Goal: Task Accomplishment & Management: Use online tool/utility

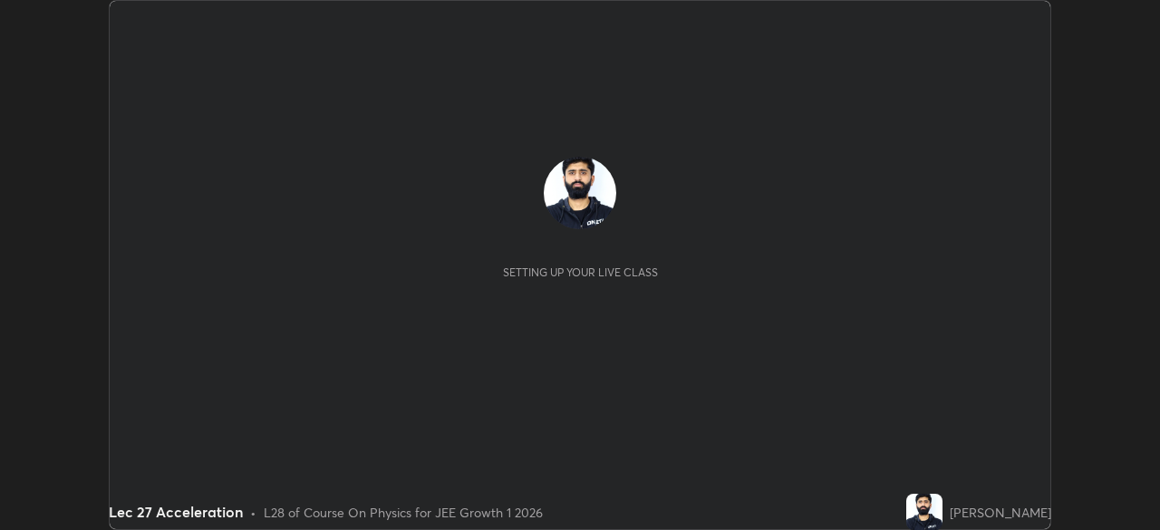
scroll to position [530, 1159]
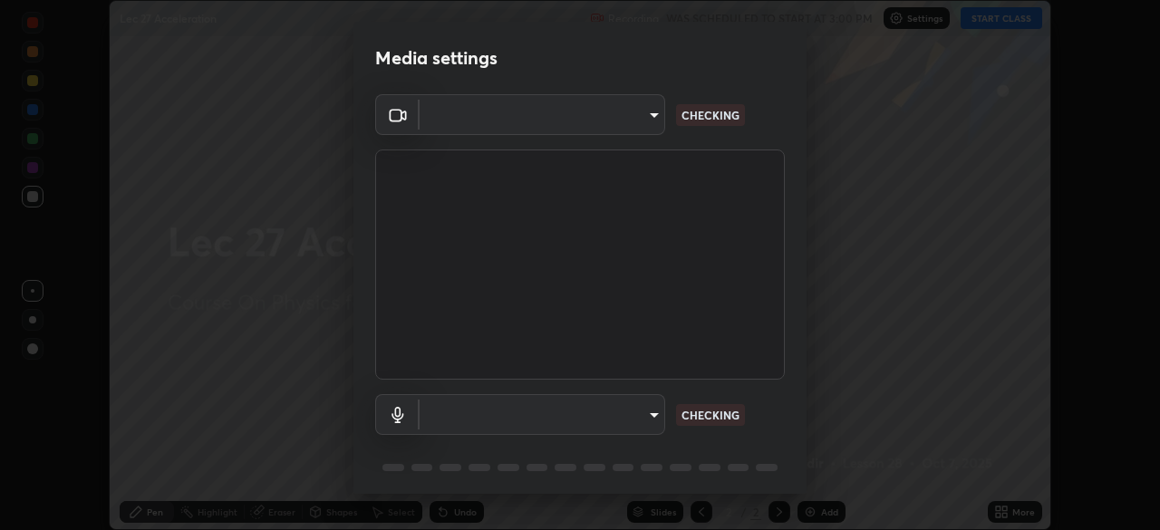
type input "dcfdf22e5c1df7ea5543dcfab5f97d1ca77f9af45aee9585751398583aede383"
type input "default"
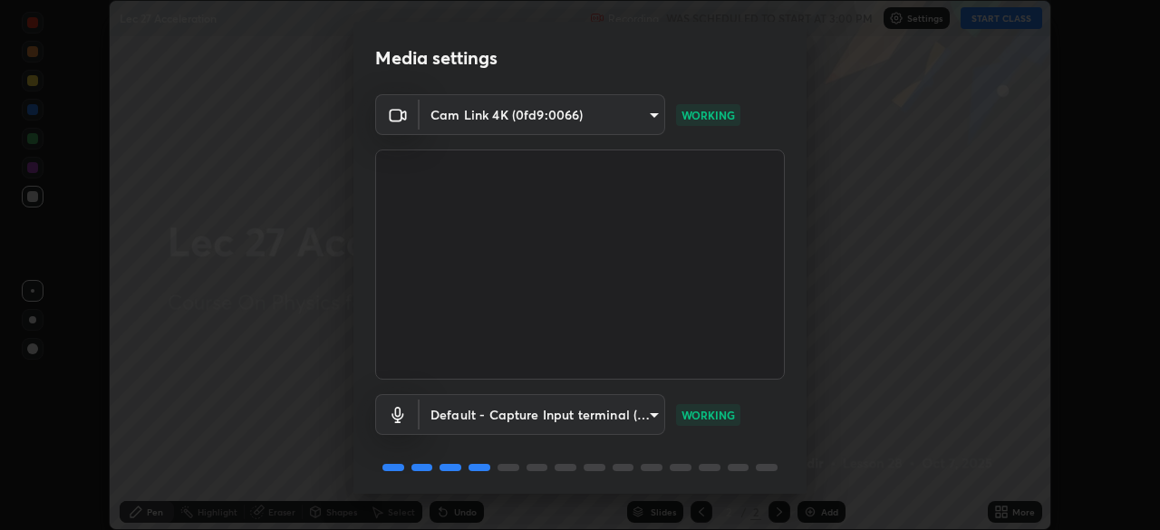
scroll to position [64, 0]
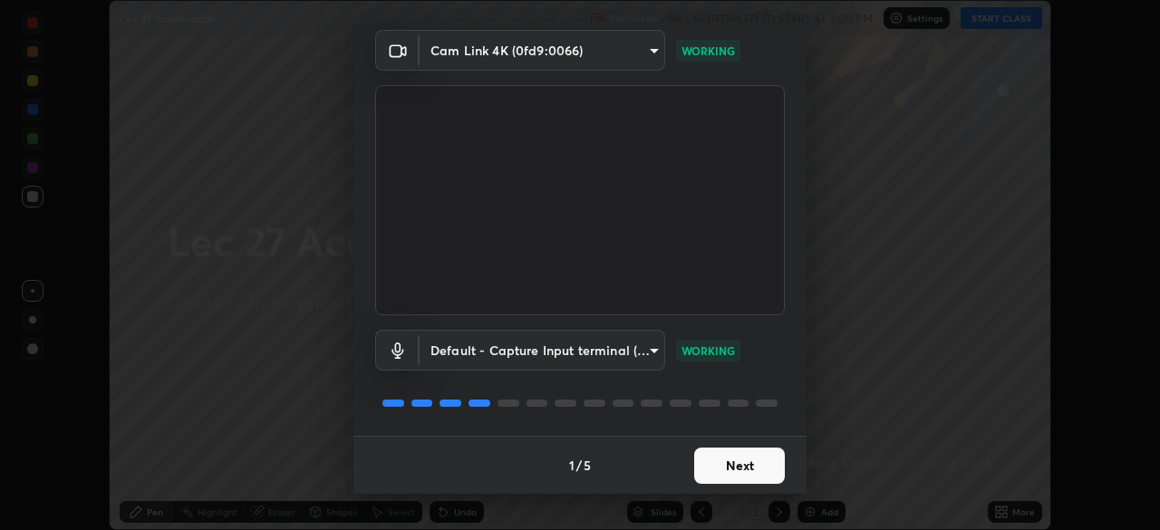
click at [739, 463] on button "Next" at bounding box center [739, 466] width 91 height 36
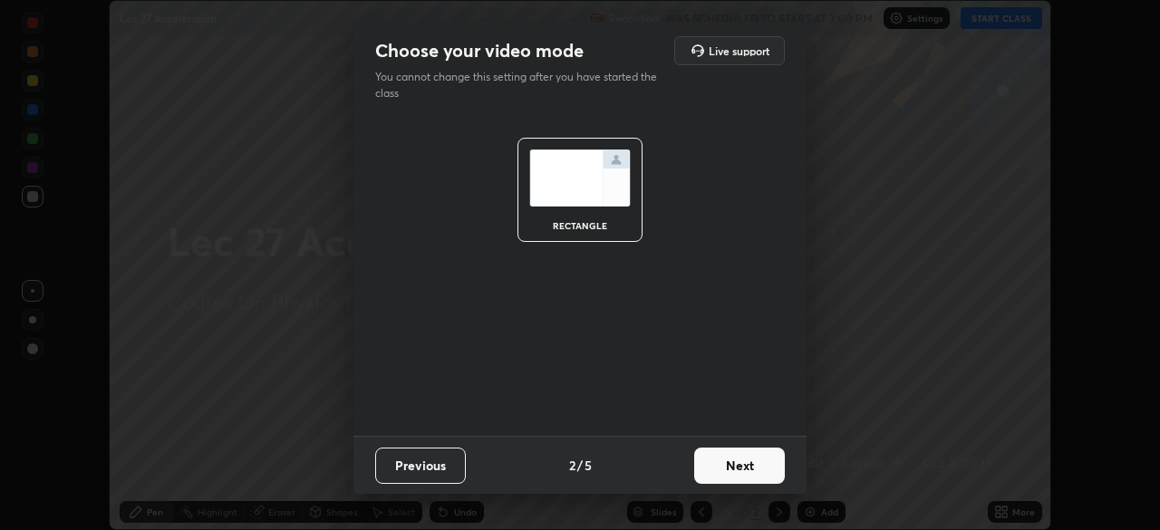
scroll to position [0, 0]
click at [764, 472] on button "Next" at bounding box center [739, 466] width 91 height 36
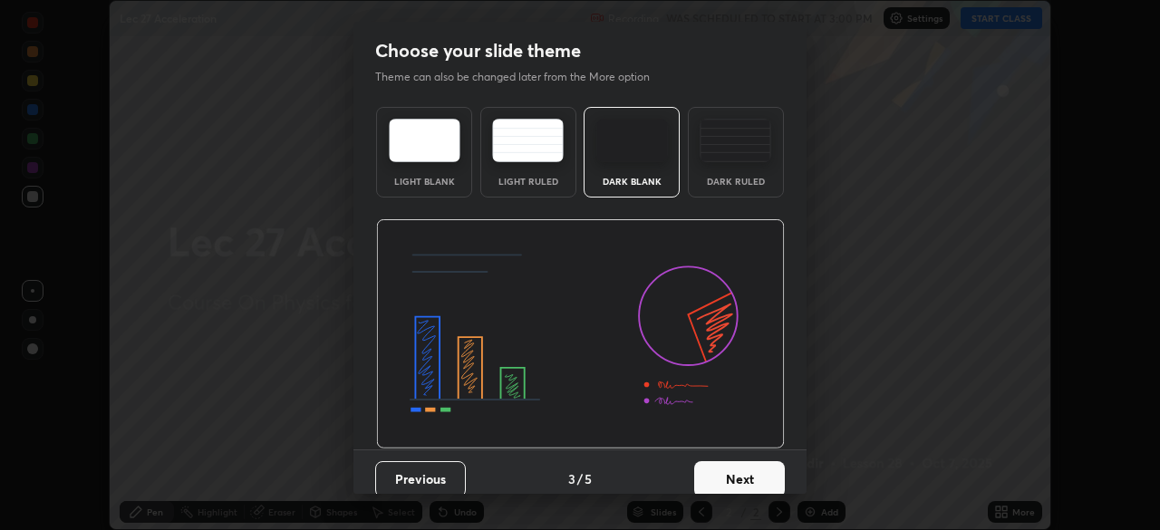
click at [755, 466] on button "Next" at bounding box center [739, 479] width 91 height 36
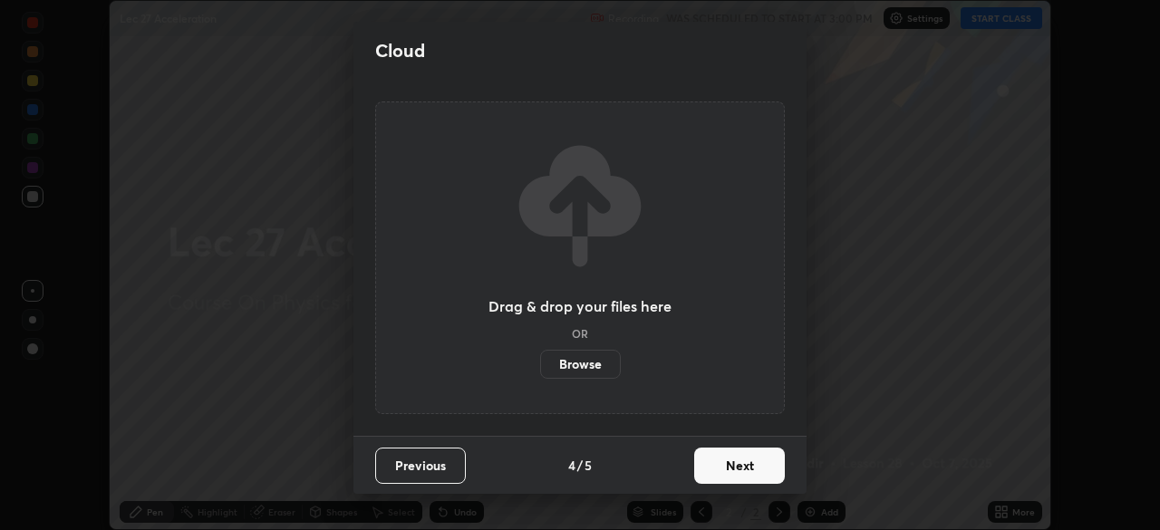
click at [749, 481] on button "Next" at bounding box center [739, 466] width 91 height 36
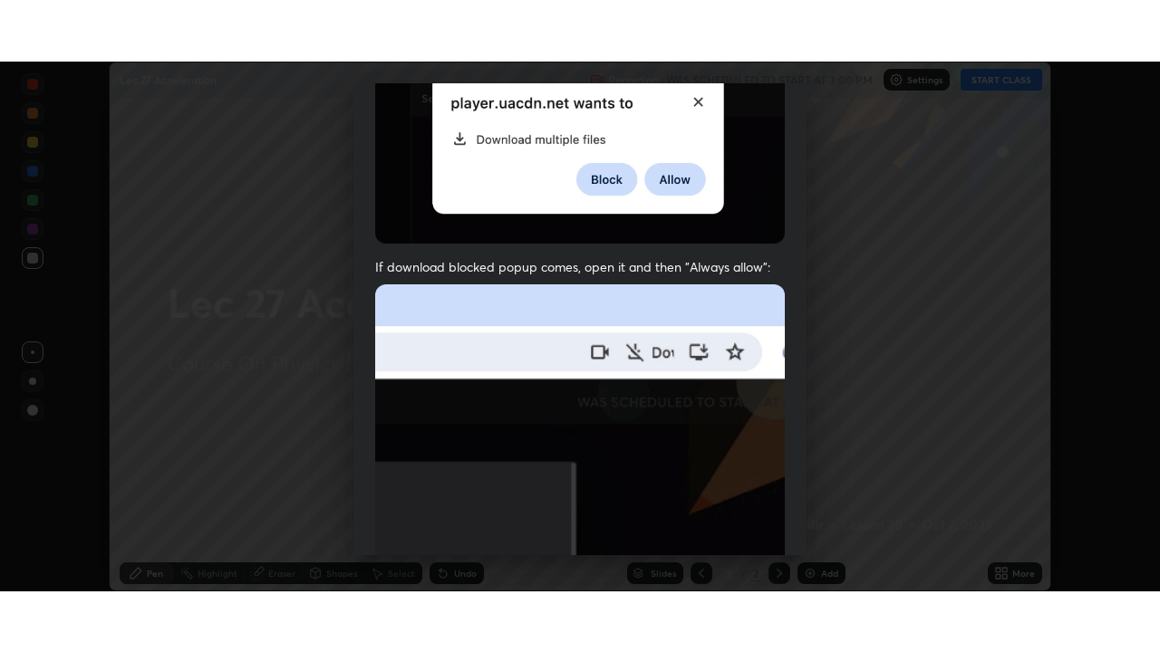
scroll to position [434, 0]
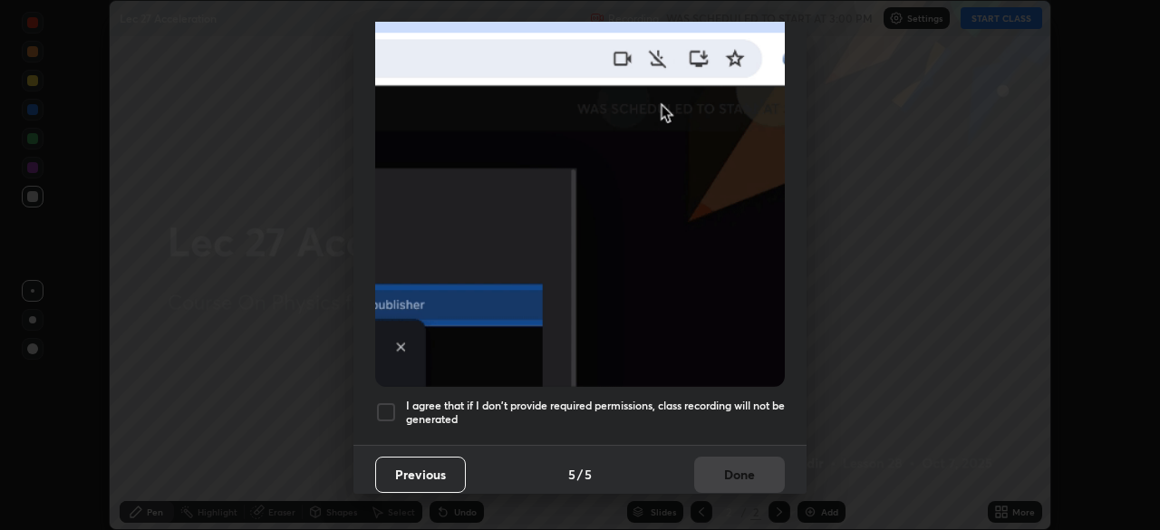
click at [403, 401] on div "I agree that if I don't provide required permissions, class recording will not …" at bounding box center [580, 412] width 410 height 22
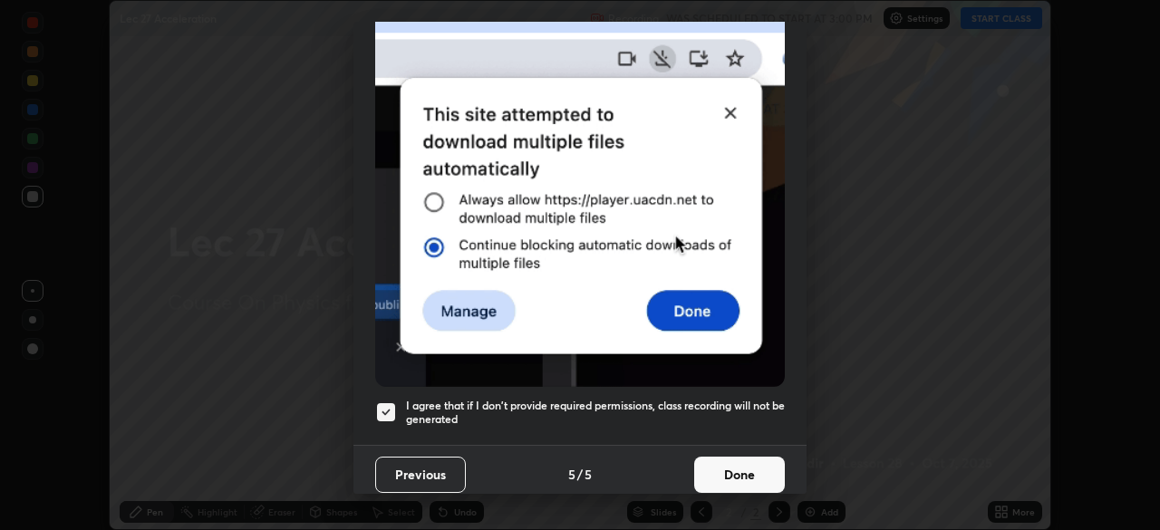
click at [722, 457] on button "Done" at bounding box center [739, 475] width 91 height 36
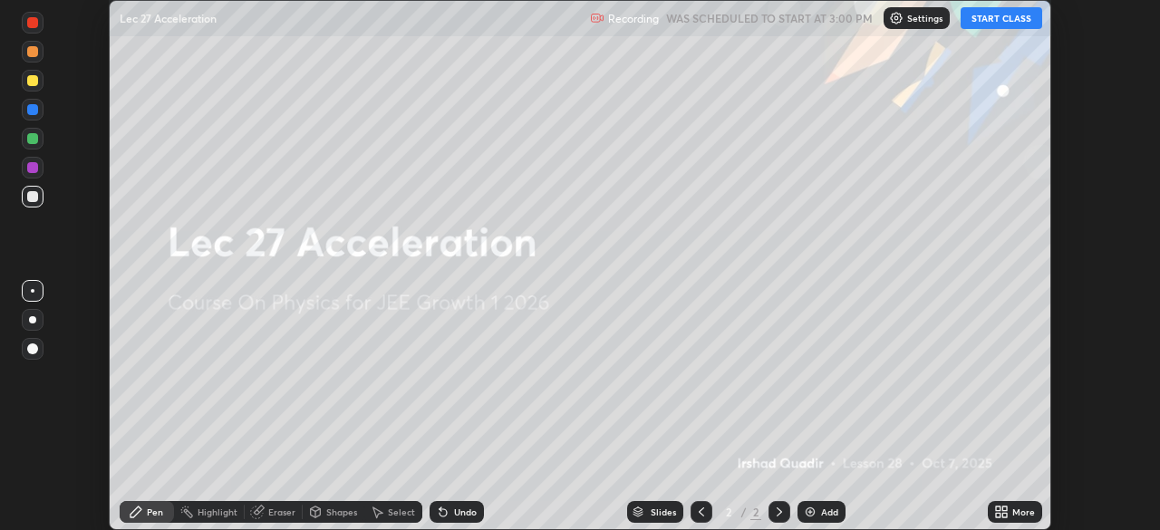
click at [1006, 21] on button "START CLASS" at bounding box center [1002, 18] width 82 height 22
click at [1004, 515] on icon at bounding box center [1004, 515] width 5 height 5
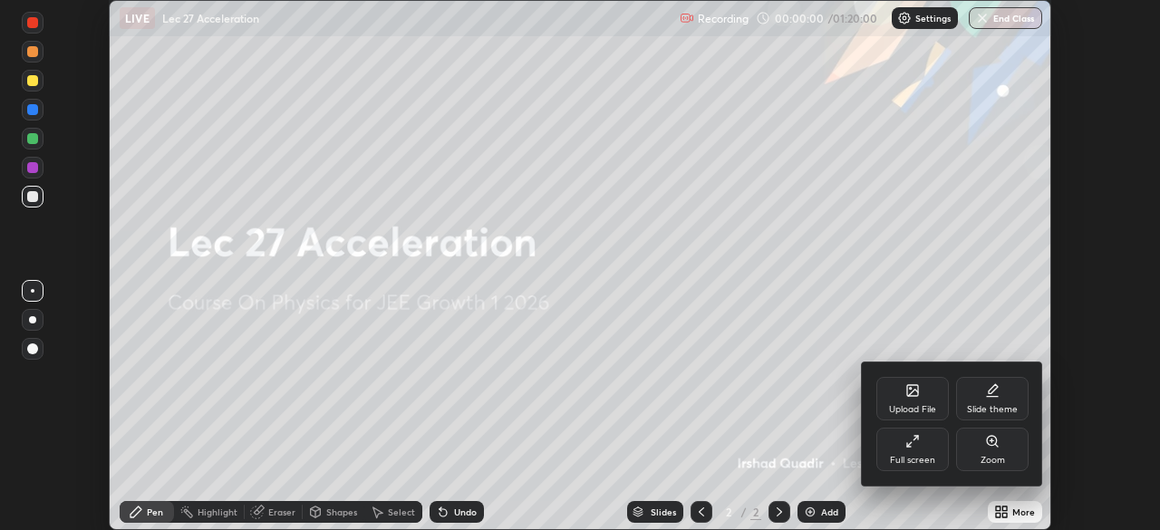
click at [922, 448] on div "Full screen" at bounding box center [912, 449] width 72 height 43
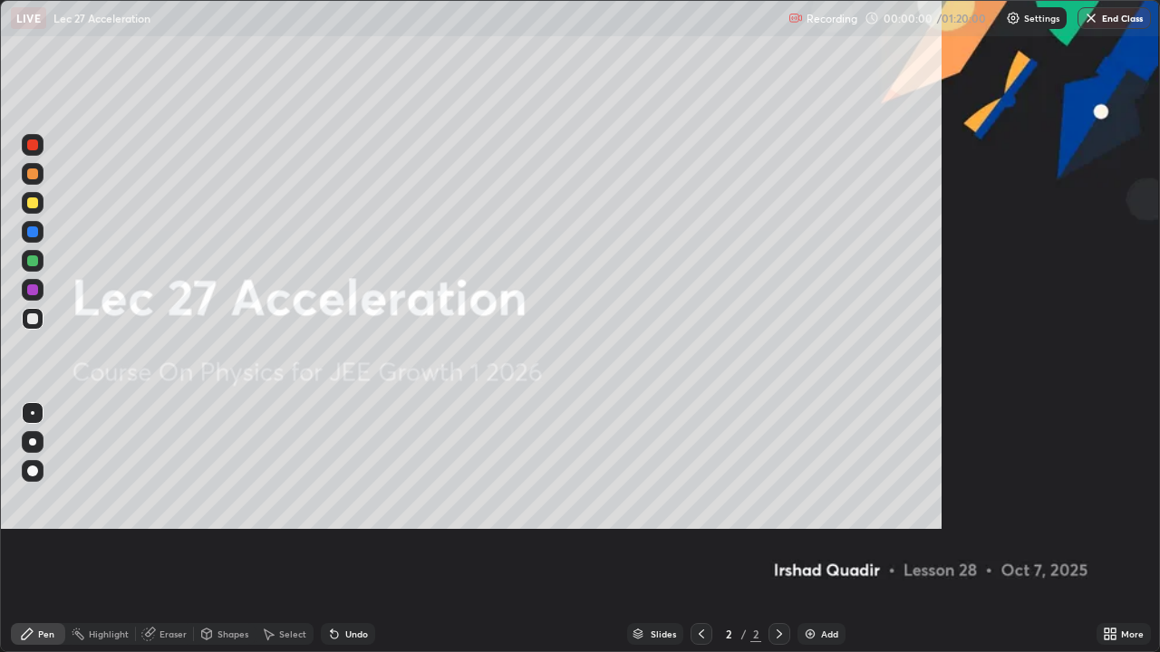
scroll to position [652, 1160]
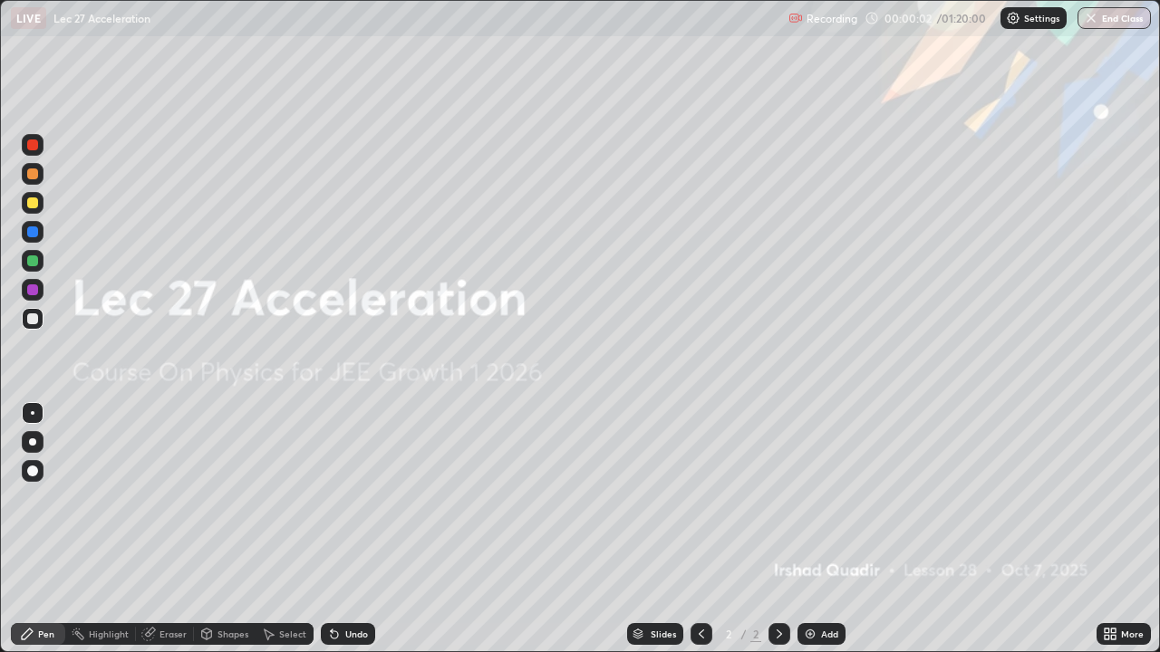
click at [1116, 529] on icon at bounding box center [1113, 631] width 5 height 5
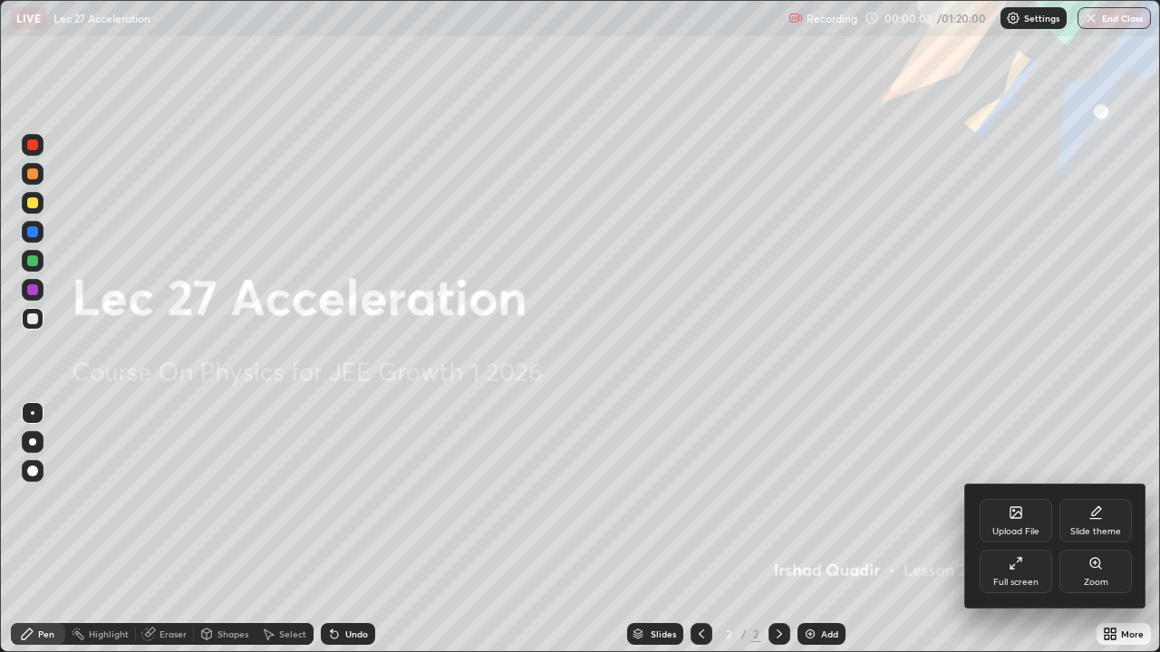
click at [1086, 529] on div "Slide theme" at bounding box center [1095, 531] width 51 height 9
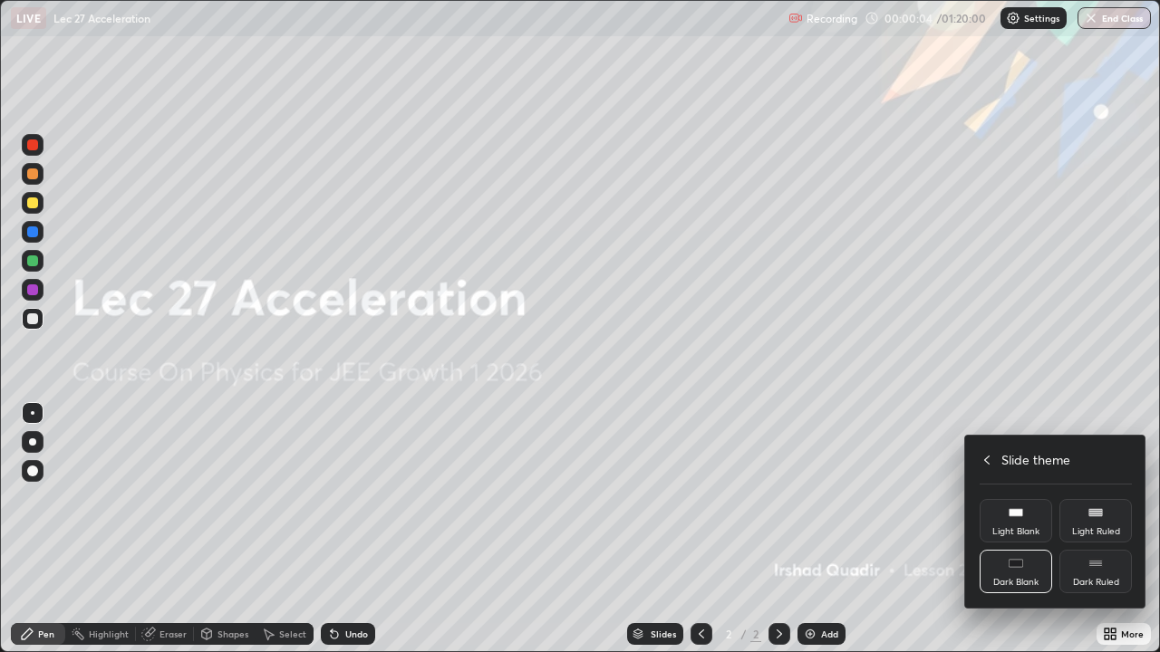
click at [1096, 529] on div "Dark Ruled" at bounding box center [1095, 571] width 72 height 43
click at [826, 529] on div at bounding box center [580, 326] width 1160 height 652
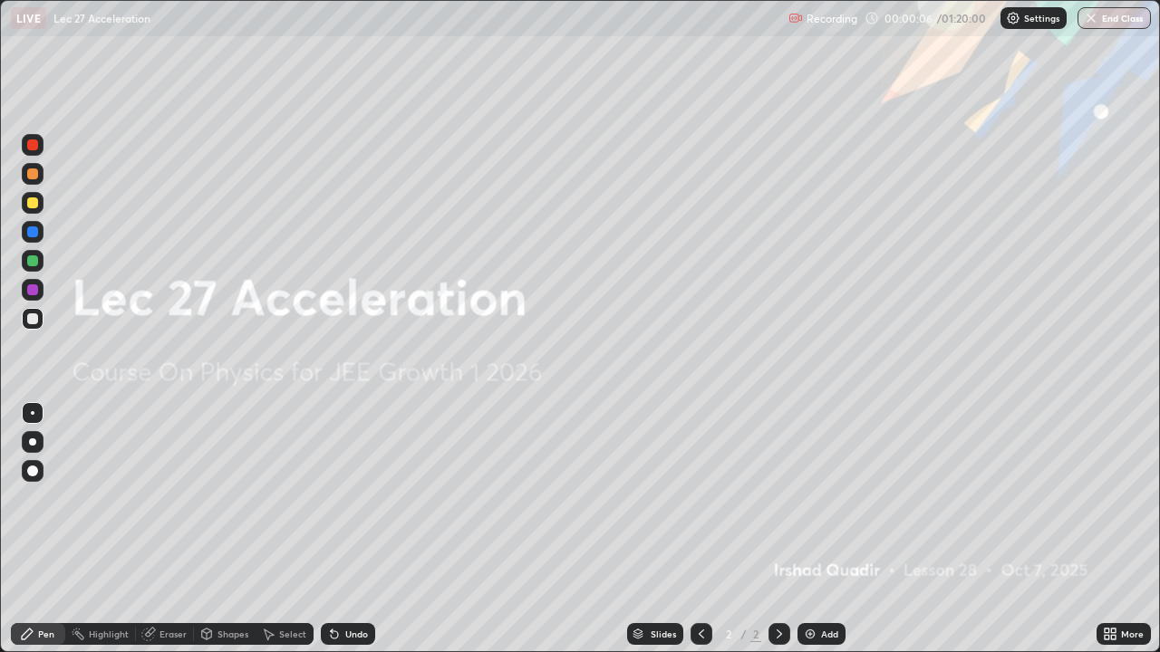
click at [813, 529] on img at bounding box center [810, 634] width 14 height 14
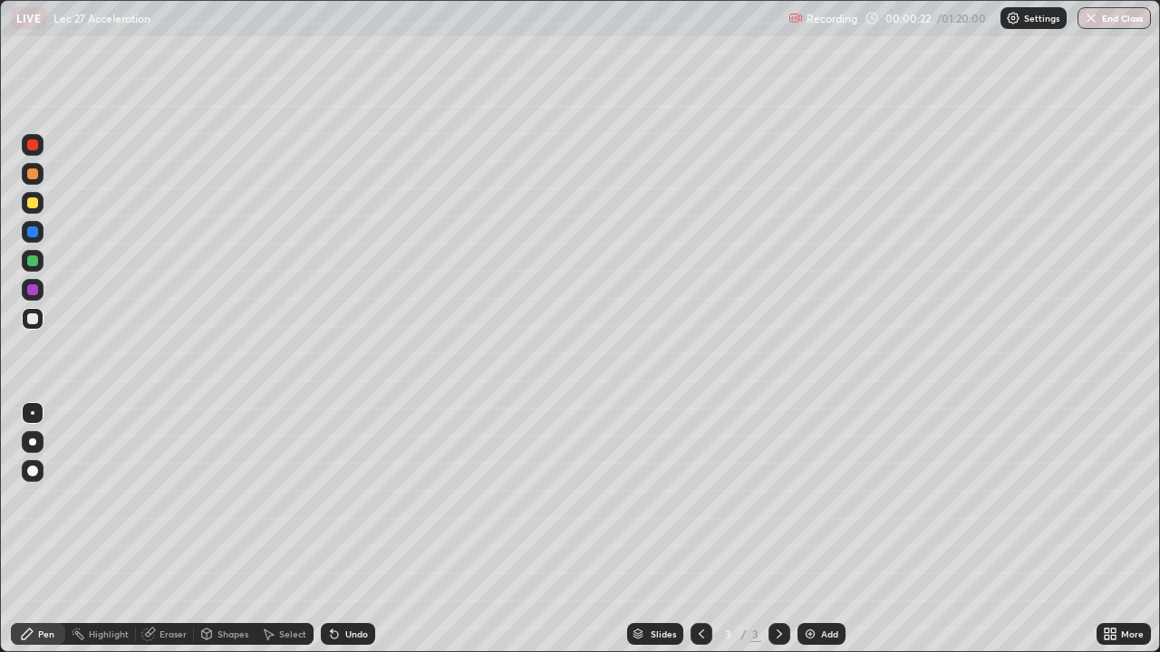
click at [34, 266] on div at bounding box center [32, 261] width 11 height 11
click at [824, 529] on div "Add" at bounding box center [829, 634] width 17 height 9
click at [170, 529] on div "Eraser" at bounding box center [165, 634] width 58 height 22
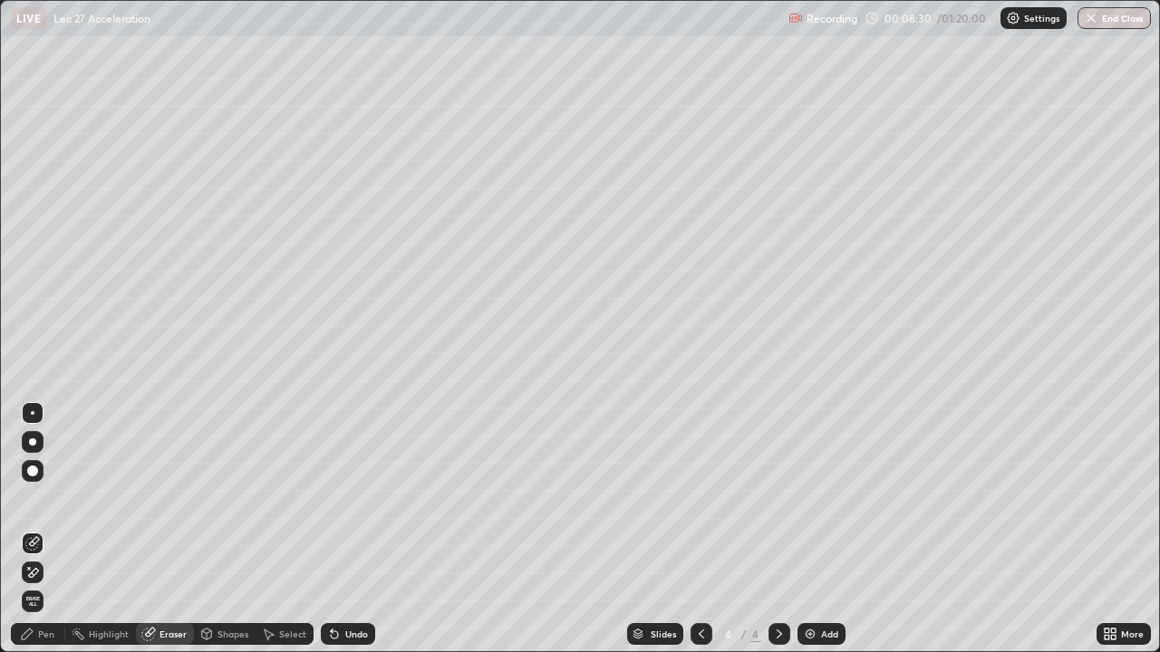
click at [61, 529] on div "Pen" at bounding box center [38, 634] width 54 height 22
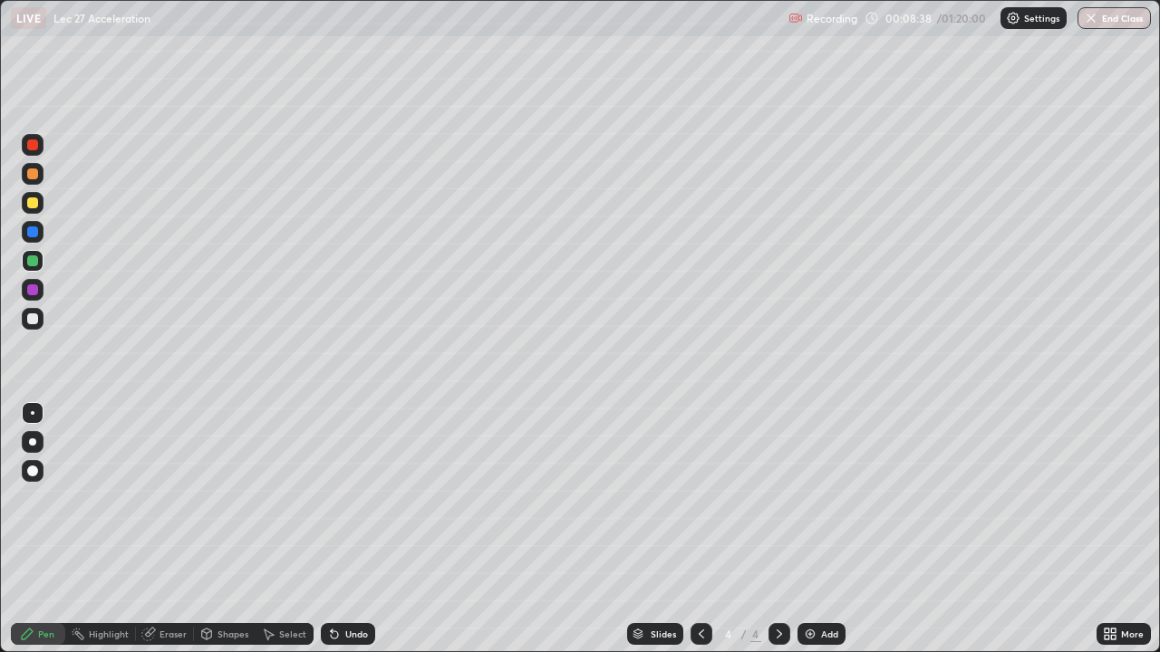
click at [167, 529] on div "Eraser" at bounding box center [172, 634] width 27 height 9
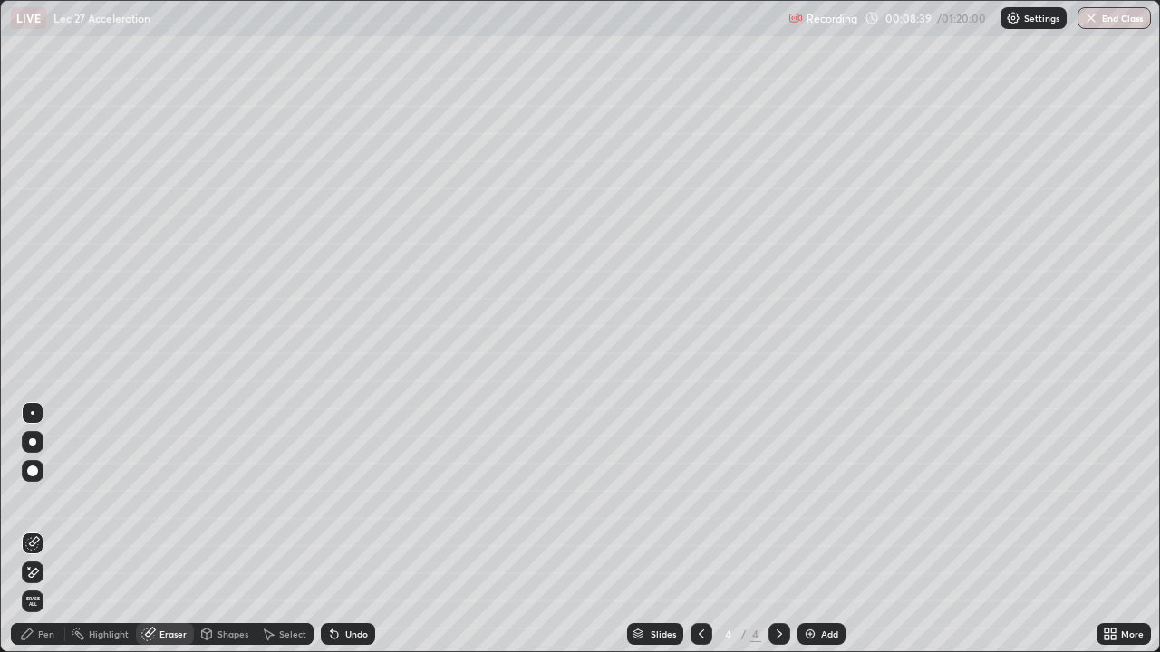
click at [51, 529] on div "Pen" at bounding box center [46, 634] width 16 height 9
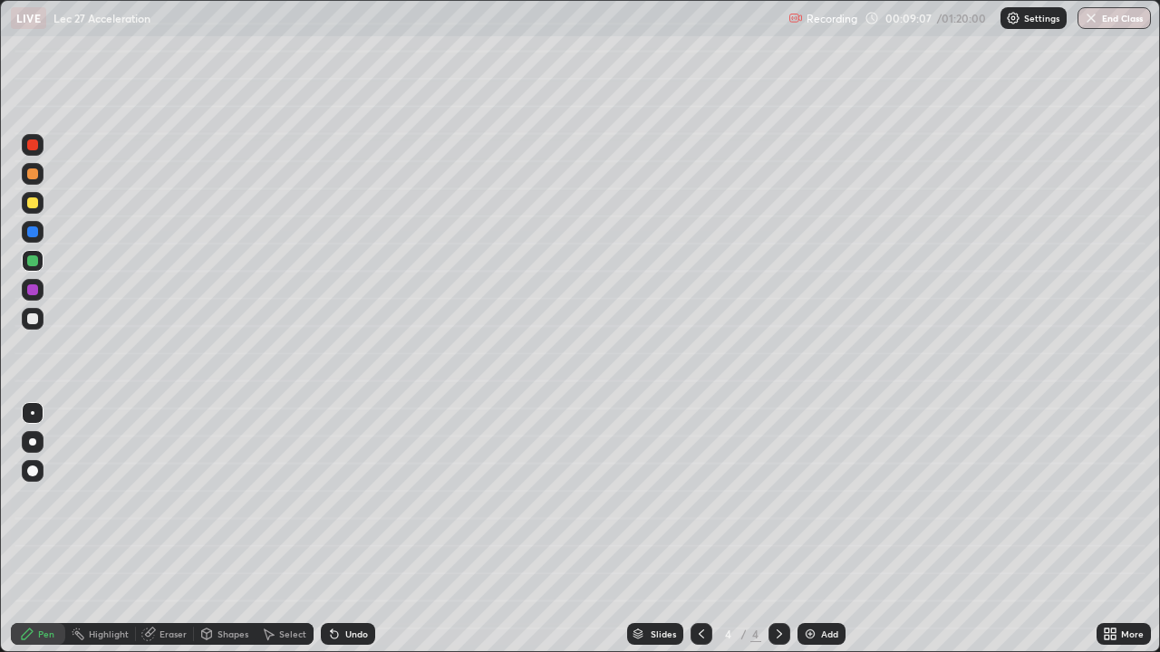
click at [169, 529] on div "Eraser" at bounding box center [172, 634] width 27 height 9
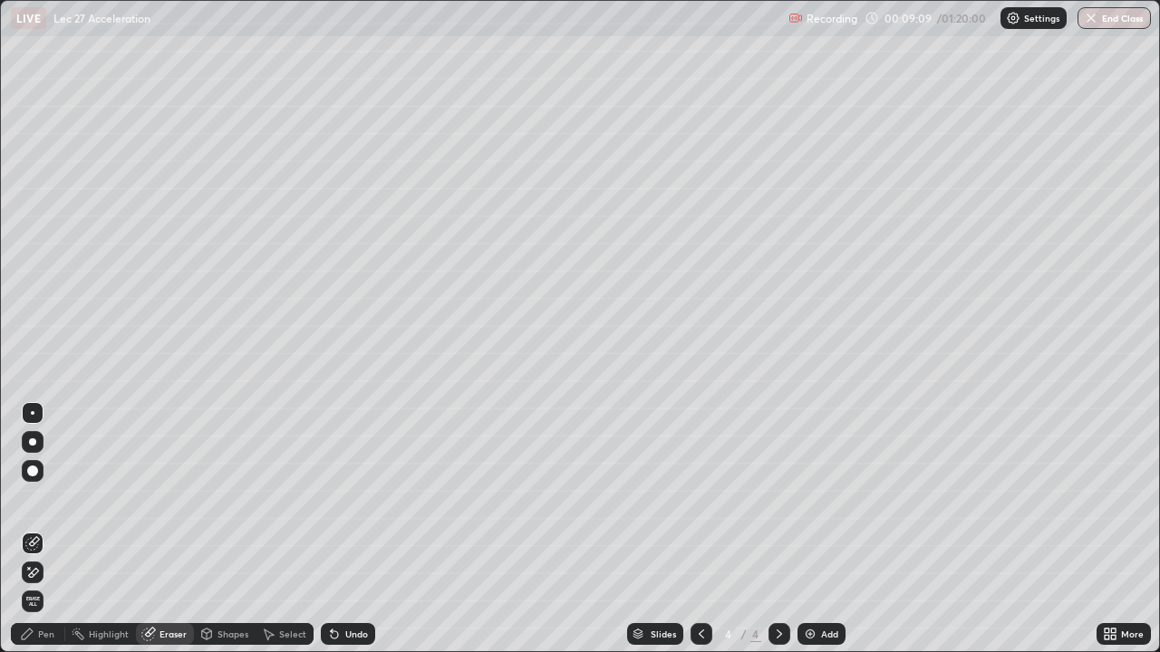
click at [58, 529] on div "Pen" at bounding box center [38, 634] width 54 height 22
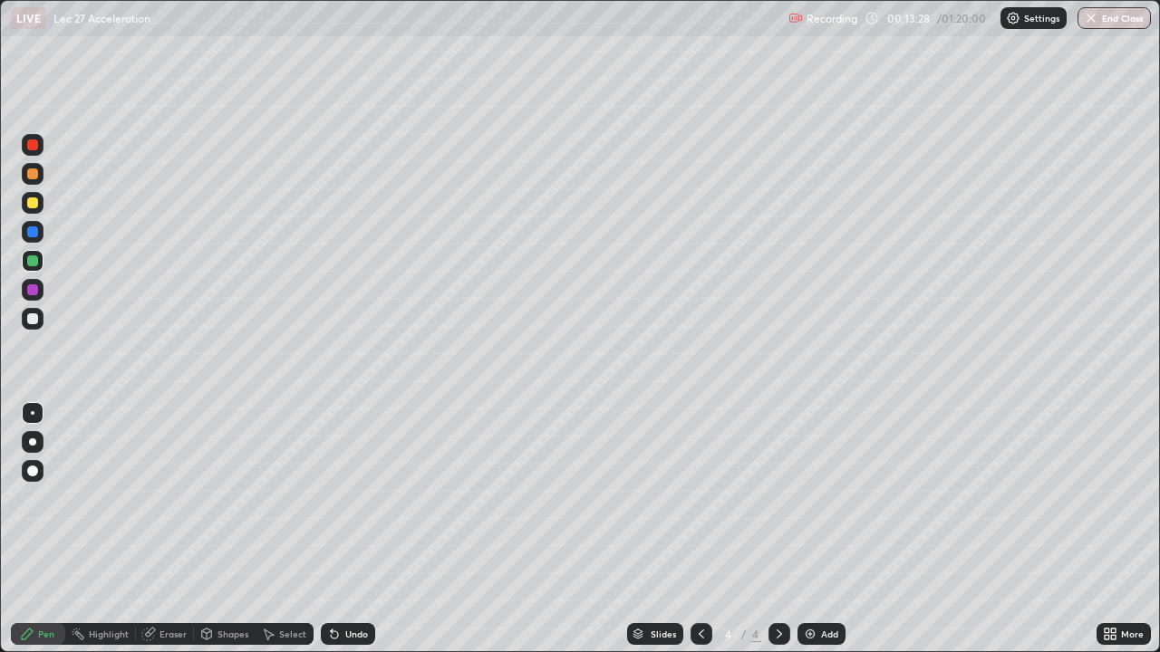
click at [806, 529] on img at bounding box center [810, 634] width 14 height 14
click at [35, 177] on div at bounding box center [32, 174] width 11 height 11
click at [174, 529] on div "Eraser" at bounding box center [172, 634] width 27 height 9
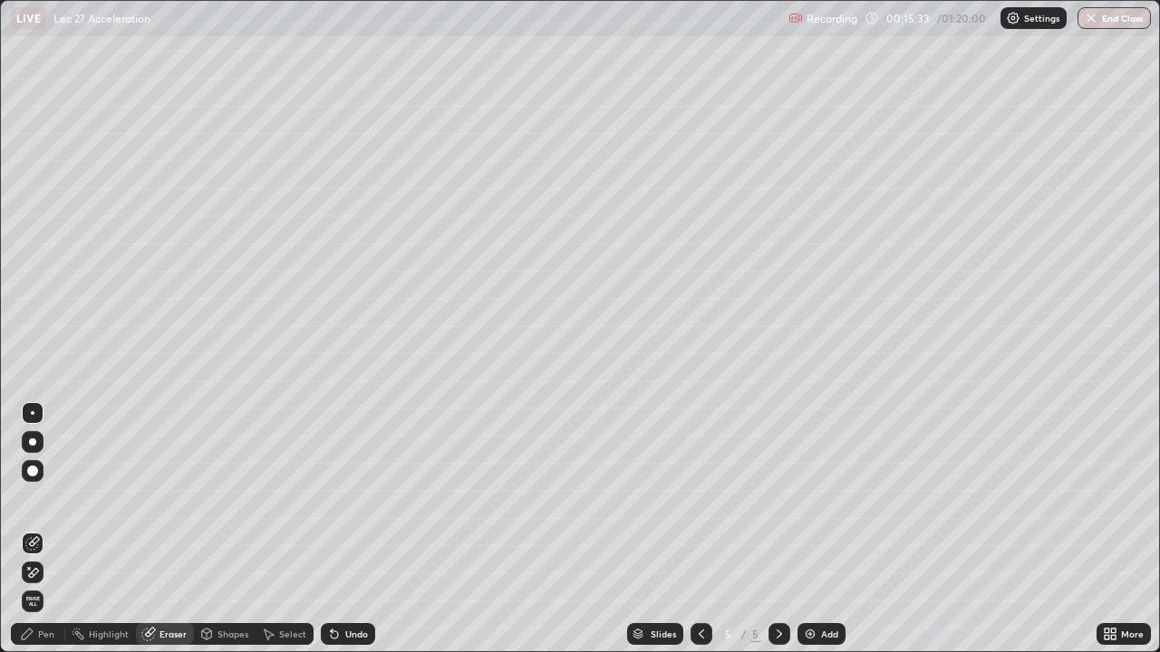
click at [49, 529] on div "Pen" at bounding box center [38, 634] width 54 height 22
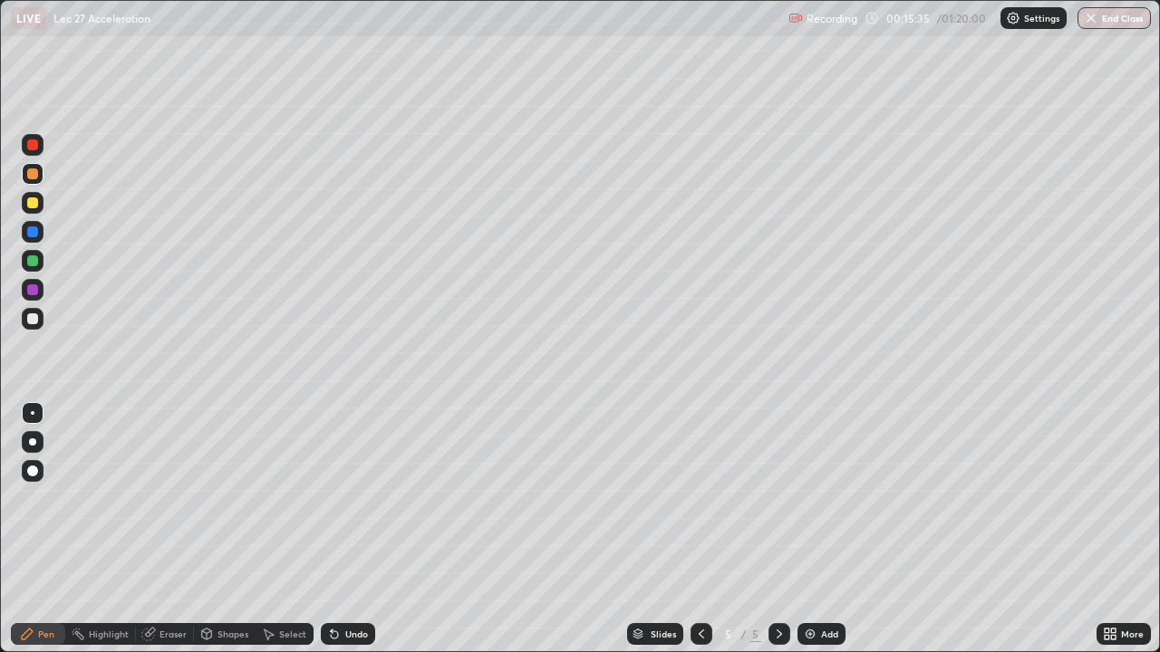
click at [36, 266] on div at bounding box center [33, 261] width 22 height 22
click at [162, 529] on div "Eraser" at bounding box center [172, 634] width 27 height 9
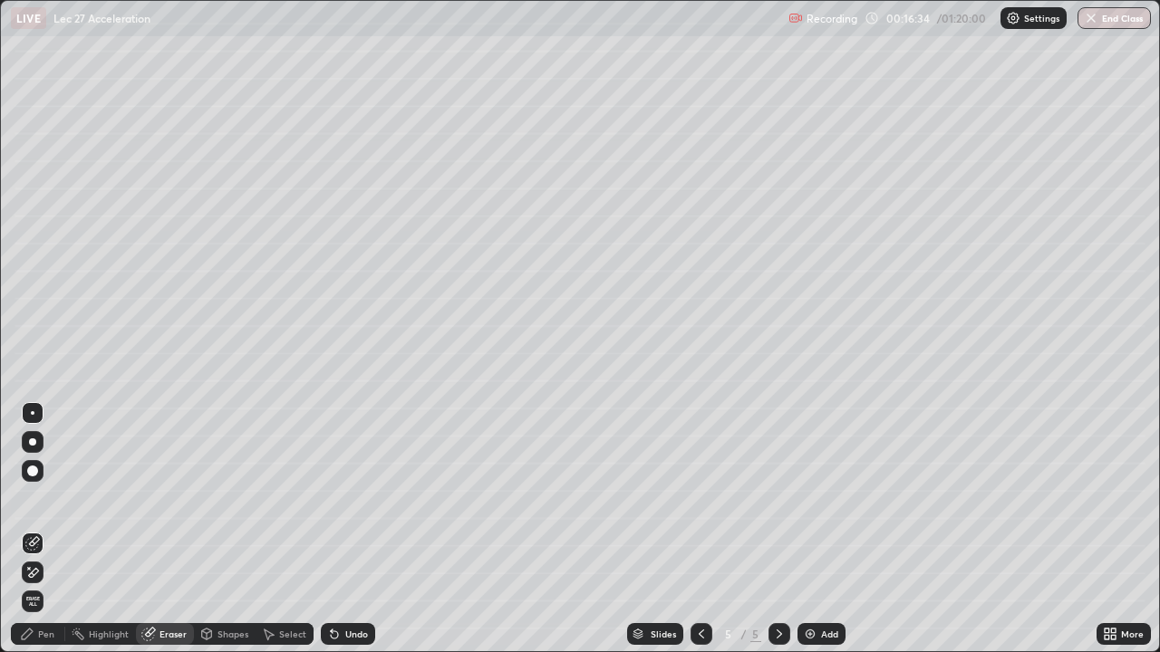
click at [44, 529] on div "Pen" at bounding box center [38, 634] width 54 height 22
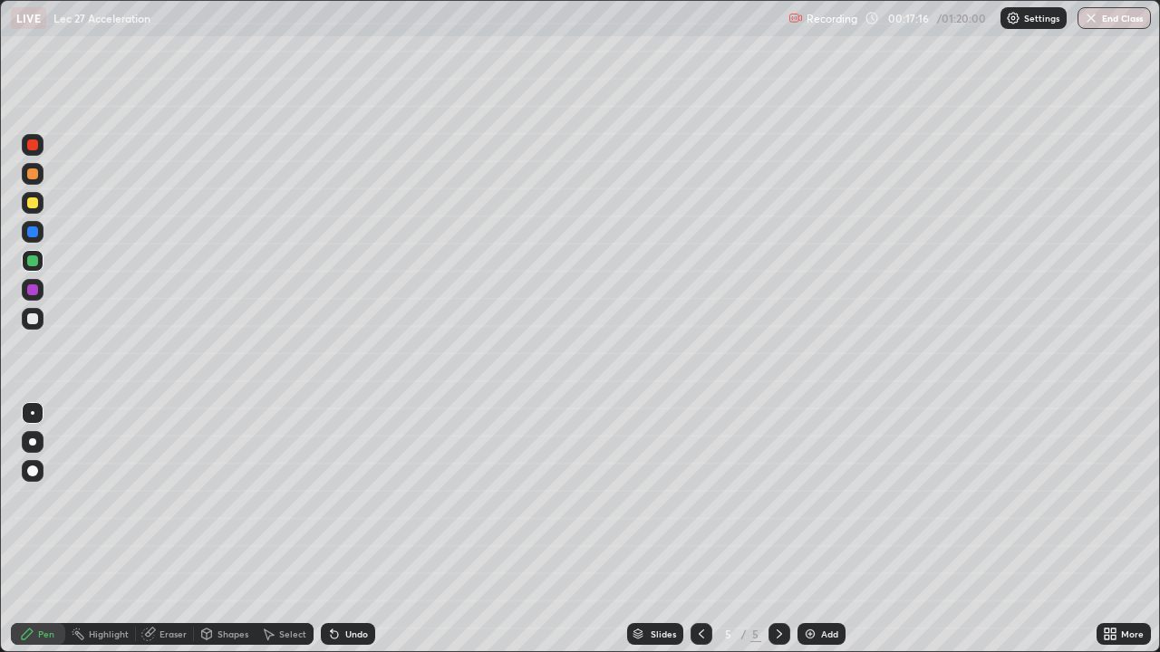
click at [187, 529] on div "Eraser" at bounding box center [165, 634] width 58 height 22
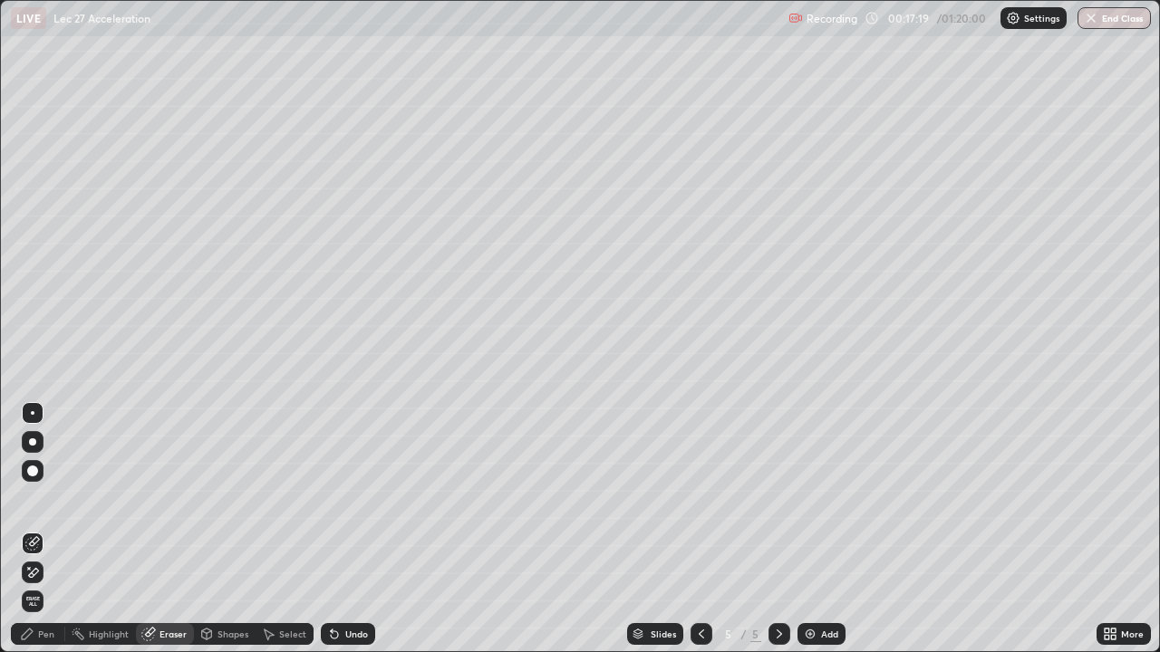
click at [53, 529] on div "Pen" at bounding box center [46, 634] width 16 height 9
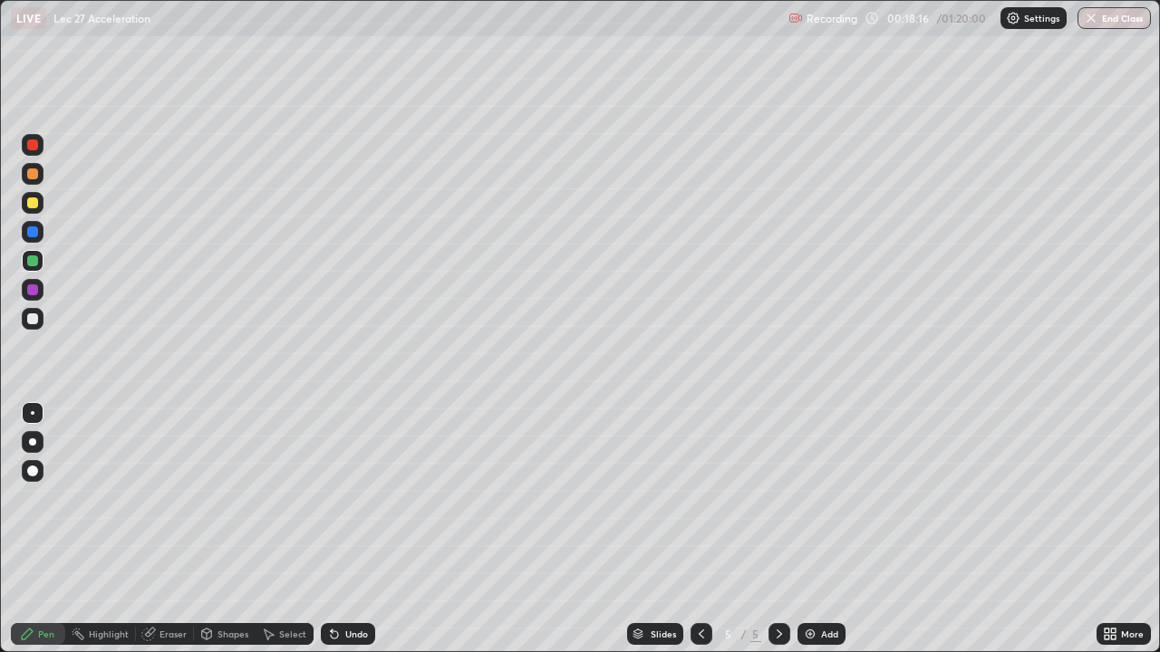
click at [186, 529] on div "Eraser" at bounding box center [165, 634] width 58 height 22
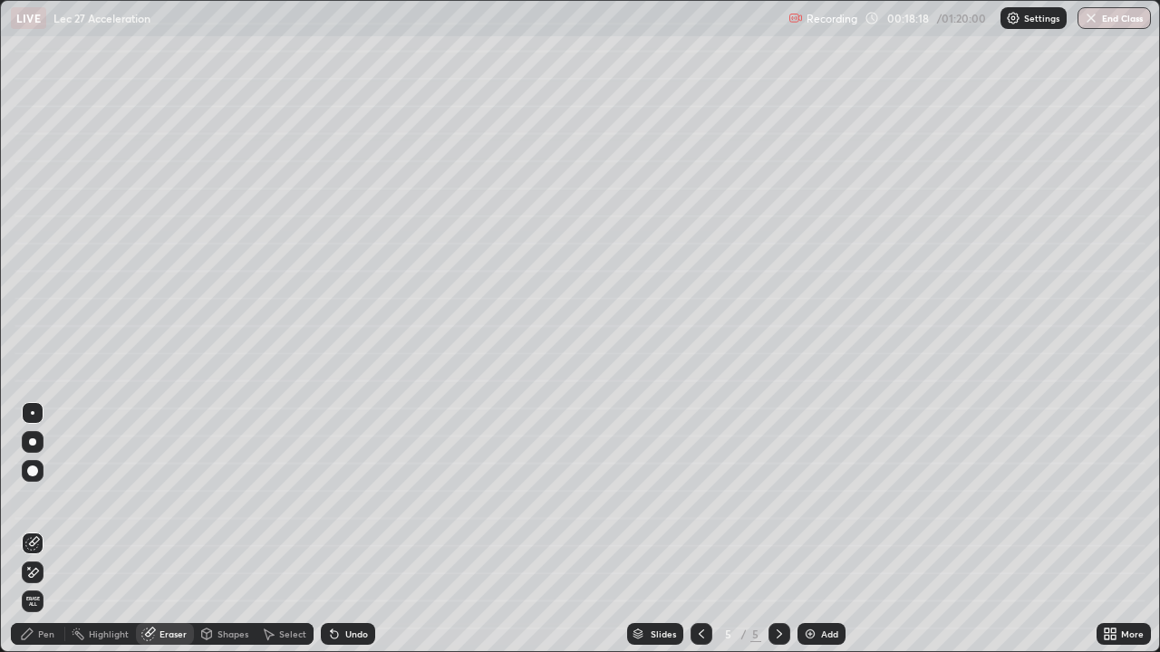
click at [48, 529] on div "Pen" at bounding box center [38, 634] width 54 height 22
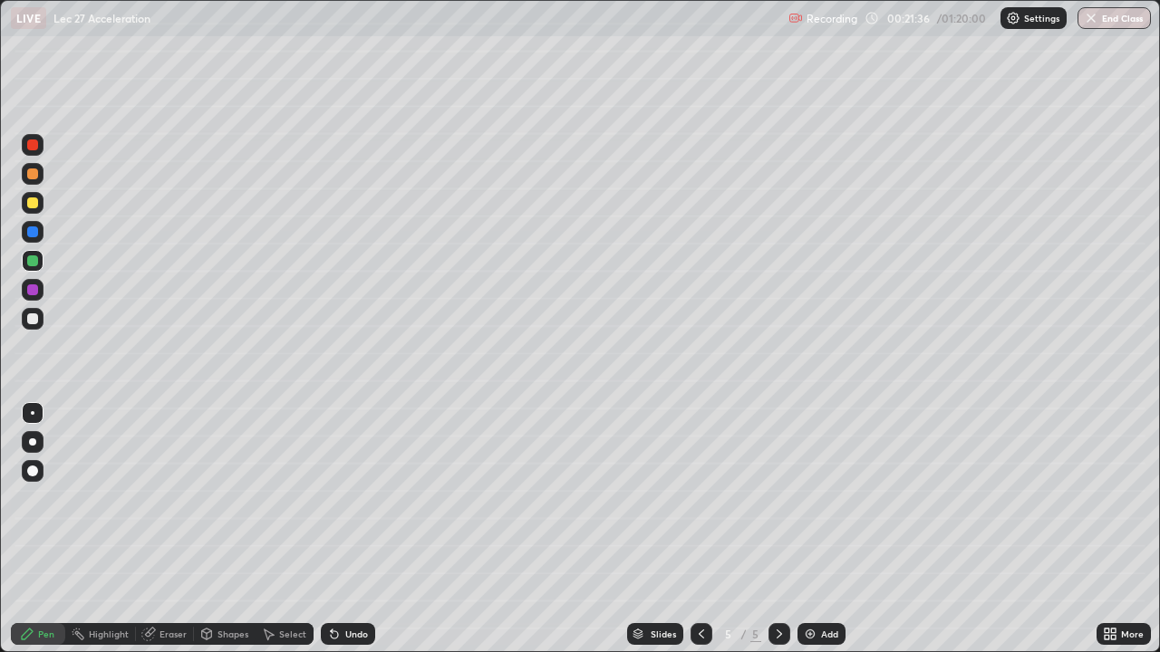
click at [818, 529] on div "Add" at bounding box center [821, 634] width 48 height 22
click at [32, 208] on div at bounding box center [32, 203] width 11 height 11
click at [161, 529] on div "Eraser" at bounding box center [165, 634] width 58 height 22
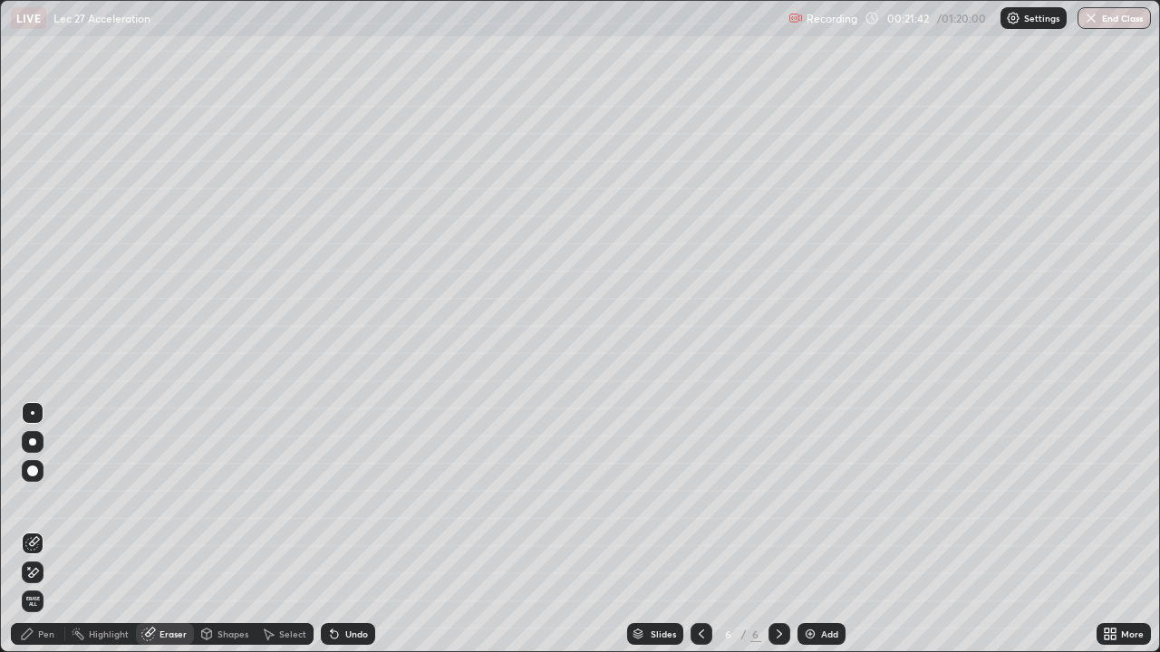
click at [45, 529] on div "Pen" at bounding box center [46, 634] width 16 height 9
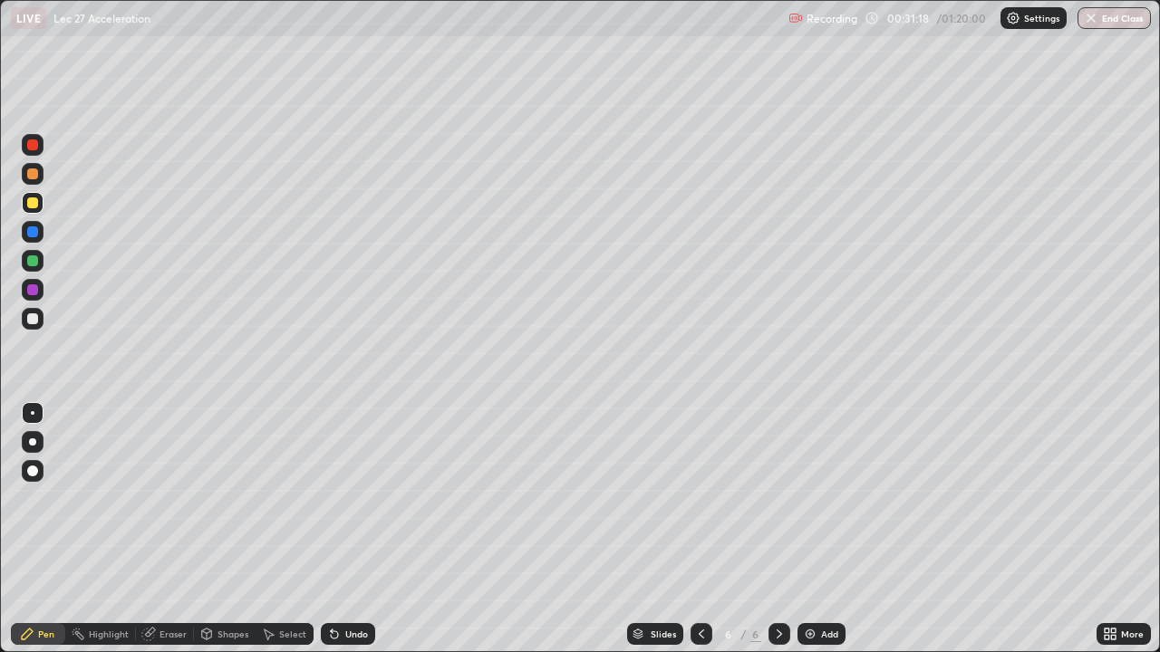
click at [205, 529] on icon at bounding box center [207, 633] width 10 height 3
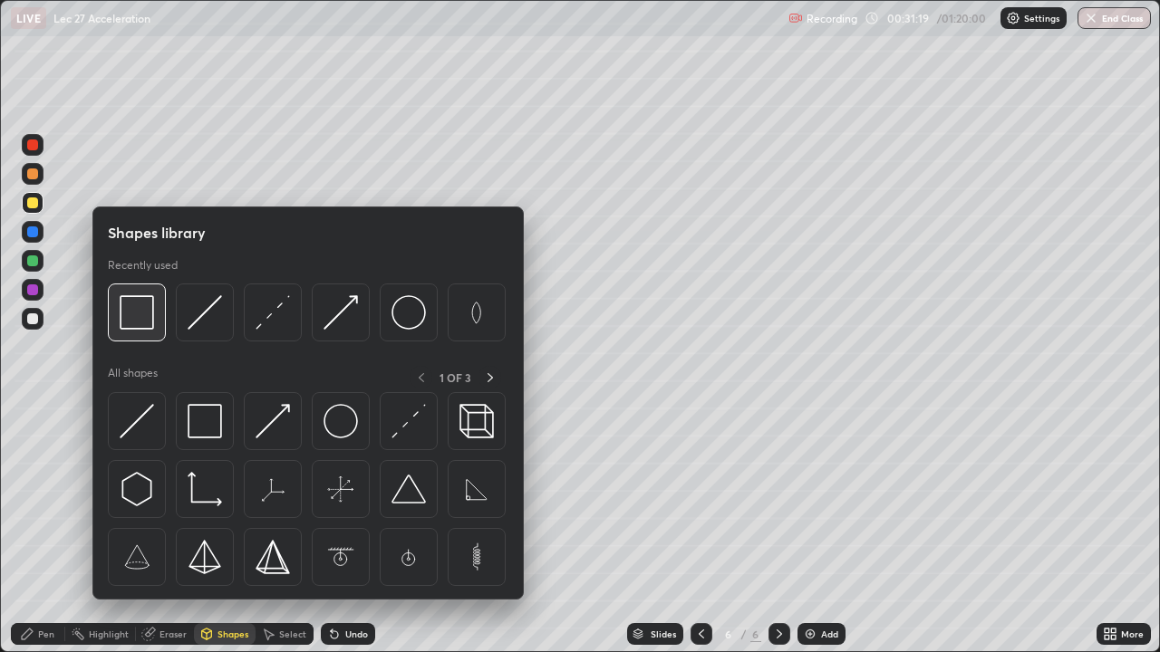
click at [137, 317] on img at bounding box center [137, 312] width 34 height 34
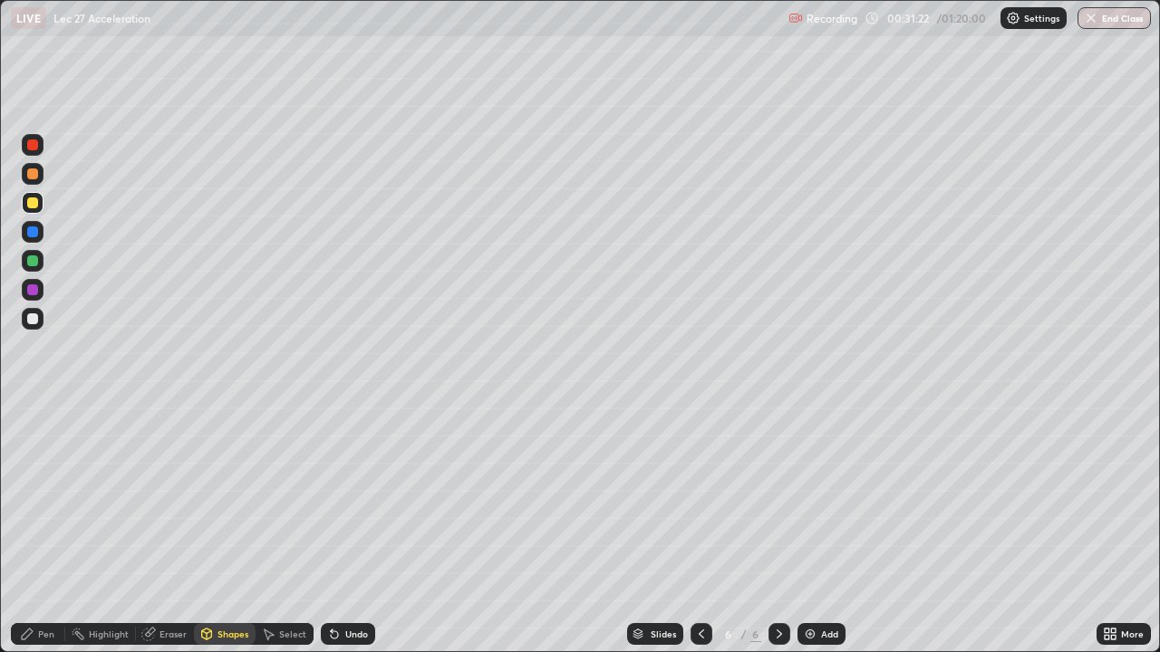
click at [46, 529] on div "Pen" at bounding box center [46, 634] width 16 height 9
click at [40, 261] on div at bounding box center [33, 261] width 22 height 22
click at [812, 529] on img at bounding box center [810, 634] width 14 height 14
click at [38, 150] on div at bounding box center [33, 145] width 22 height 22
click at [226, 529] on div "Shapes" at bounding box center [232, 634] width 31 height 9
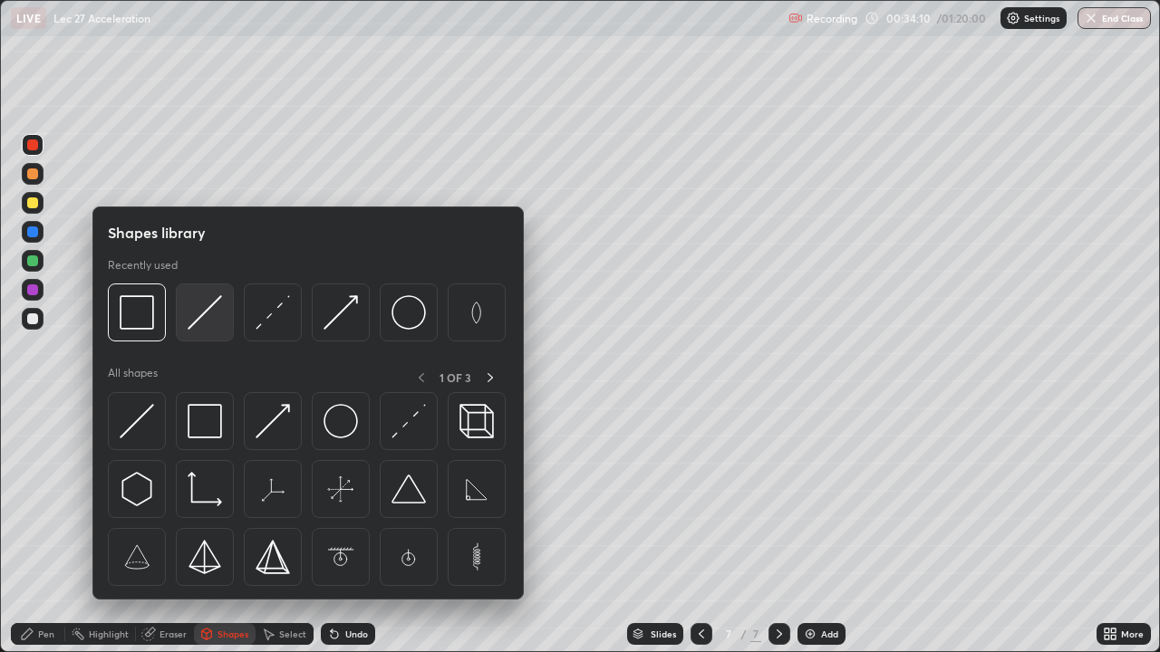
click at [203, 316] on img at bounding box center [205, 312] width 34 height 34
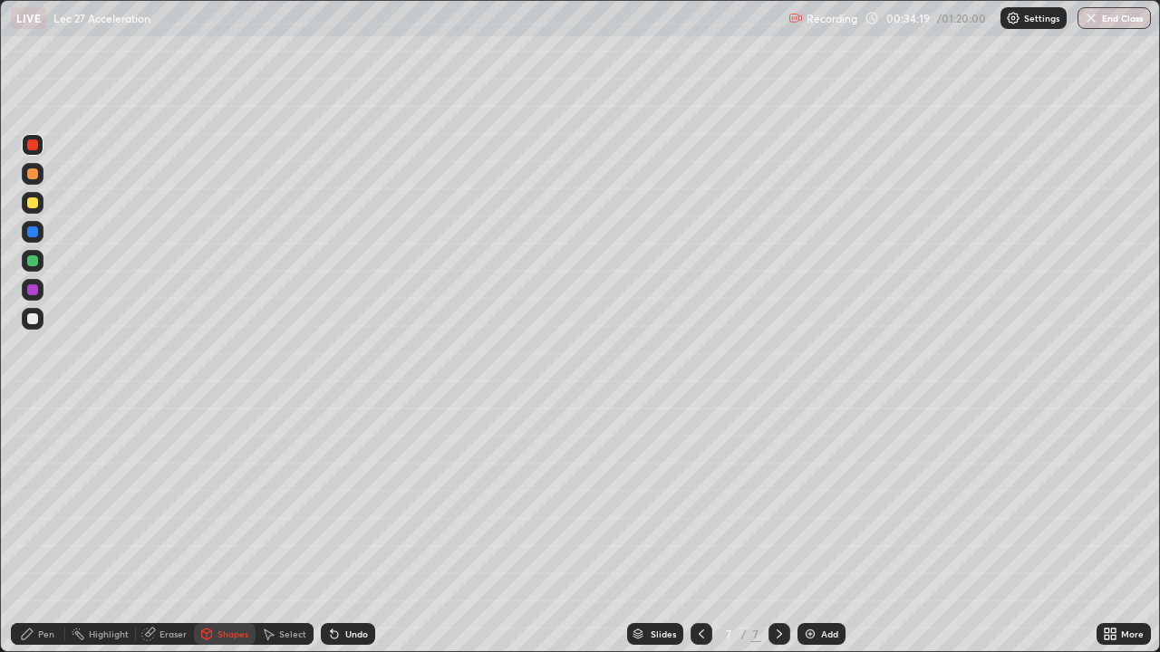
click at [34, 259] on div at bounding box center [32, 261] width 11 height 11
click at [47, 529] on div "Pen" at bounding box center [46, 634] width 16 height 9
click at [185, 529] on div "Eraser" at bounding box center [165, 634] width 58 height 22
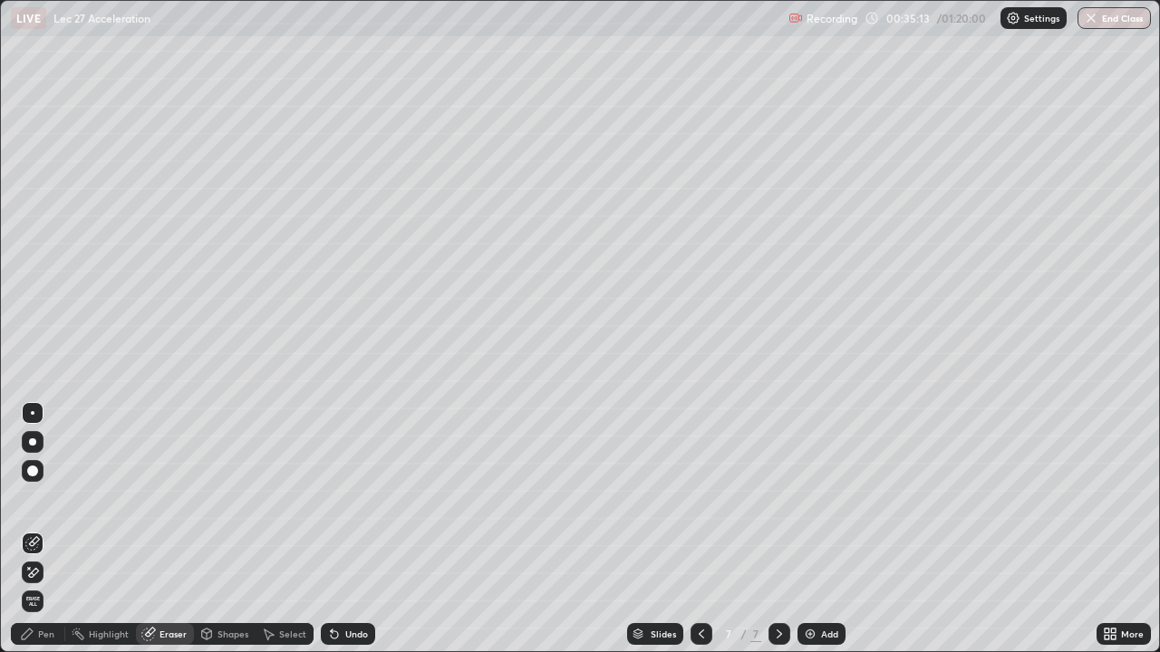
click at [53, 529] on div "Pen" at bounding box center [38, 634] width 54 height 22
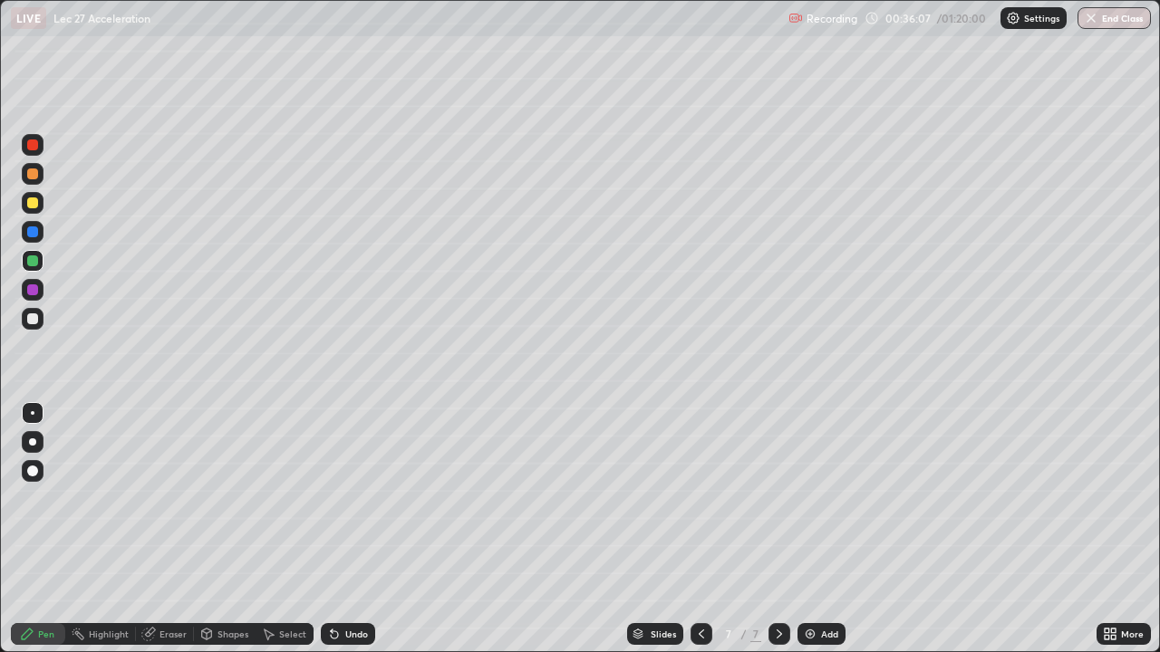
click at [227, 529] on div "Shapes" at bounding box center [232, 634] width 31 height 9
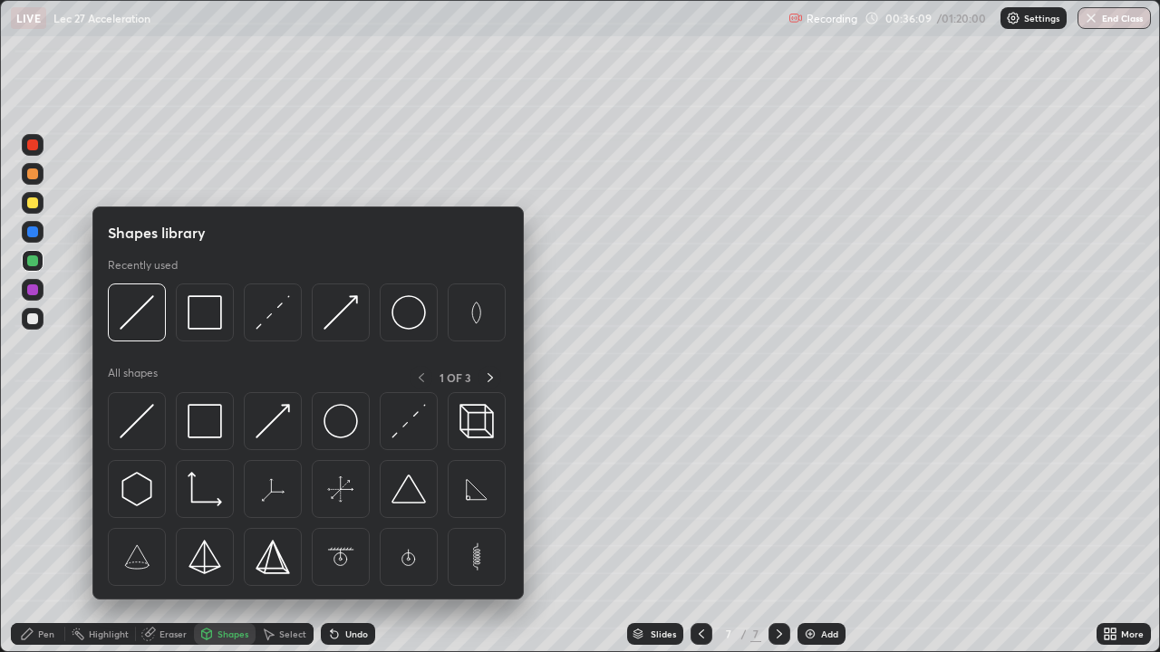
click at [38, 322] on div at bounding box center [33, 319] width 22 height 22
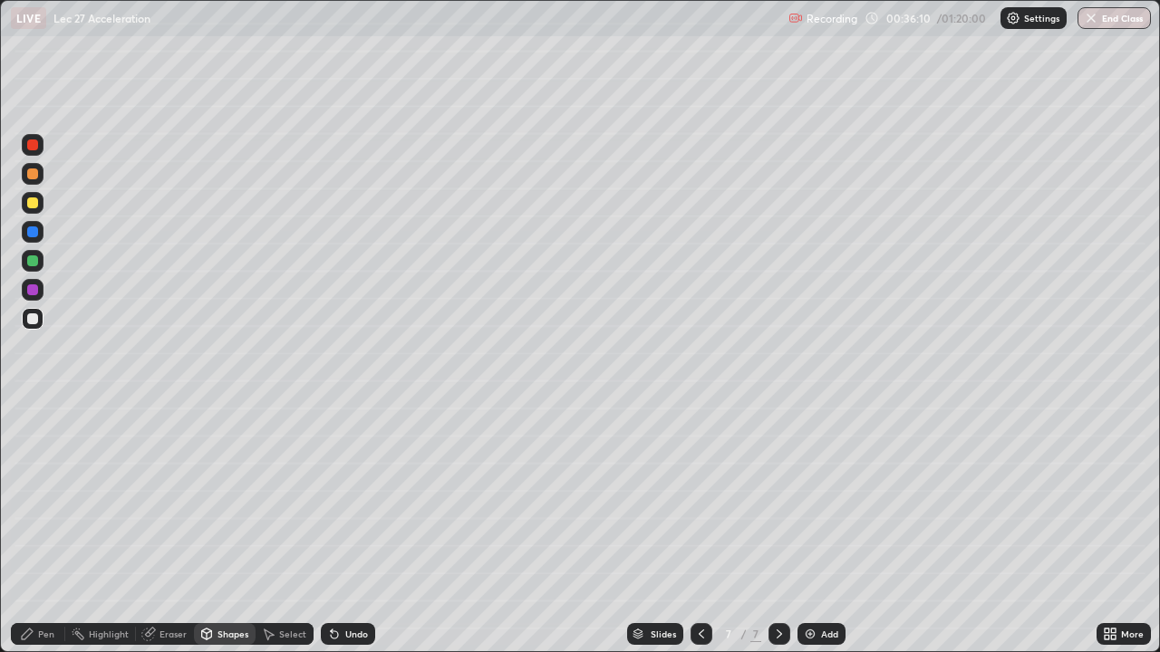
click at [227, 529] on div "Shapes" at bounding box center [232, 634] width 31 height 9
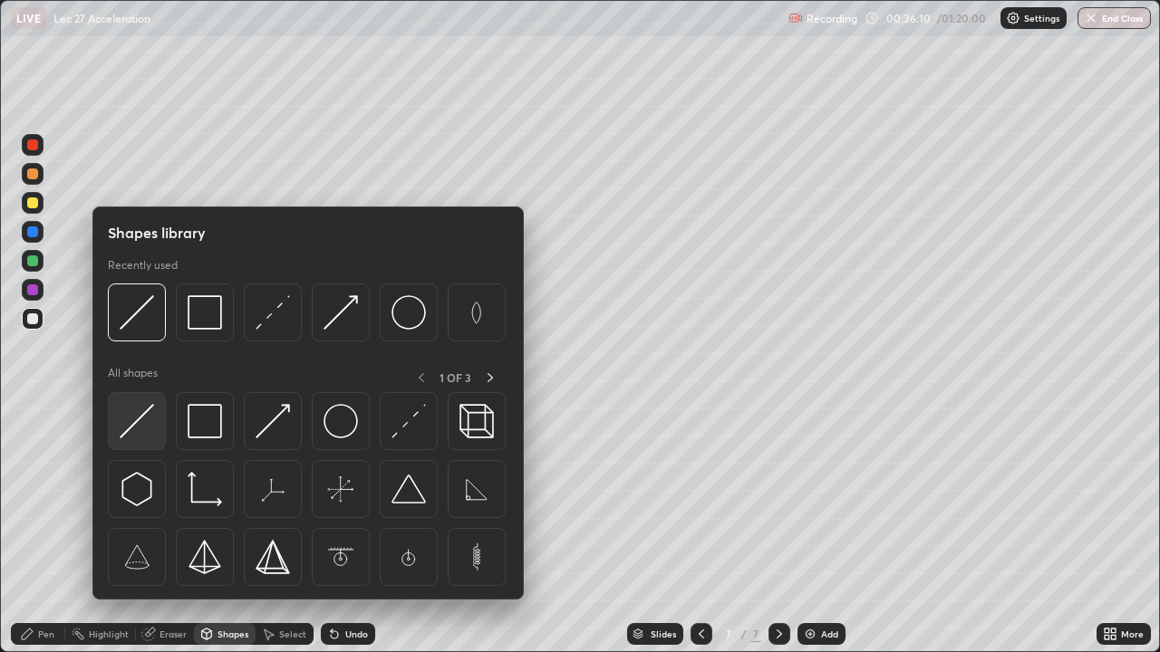
click at [139, 422] on img at bounding box center [137, 421] width 34 height 34
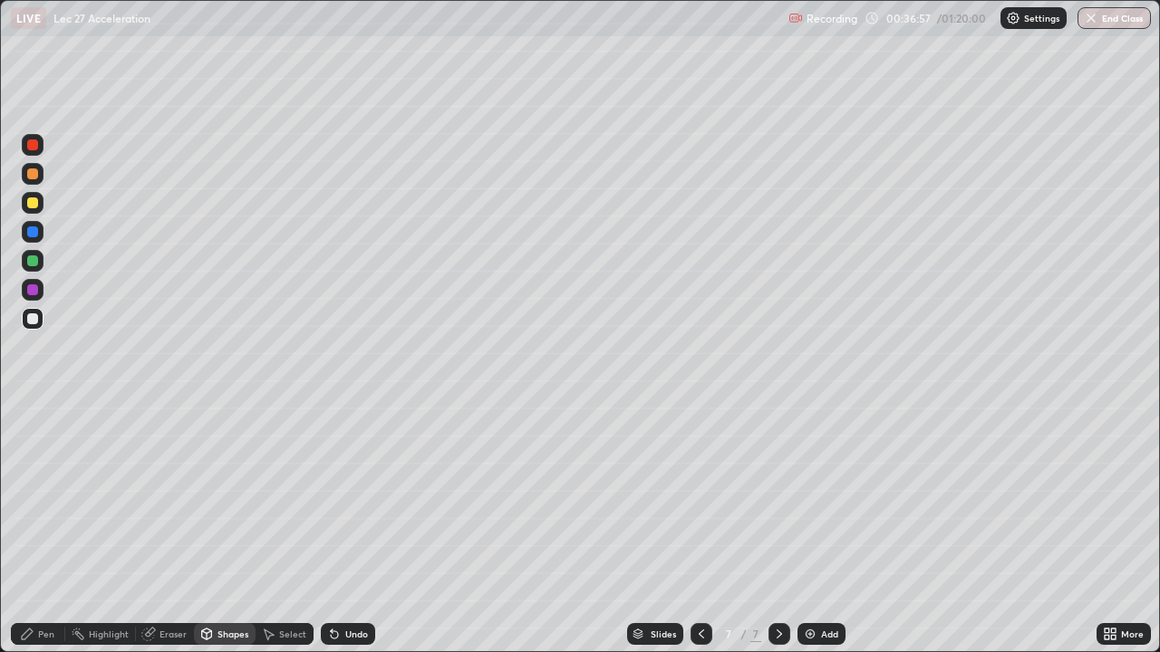
click at [240, 529] on div "Shapes" at bounding box center [232, 634] width 31 height 9
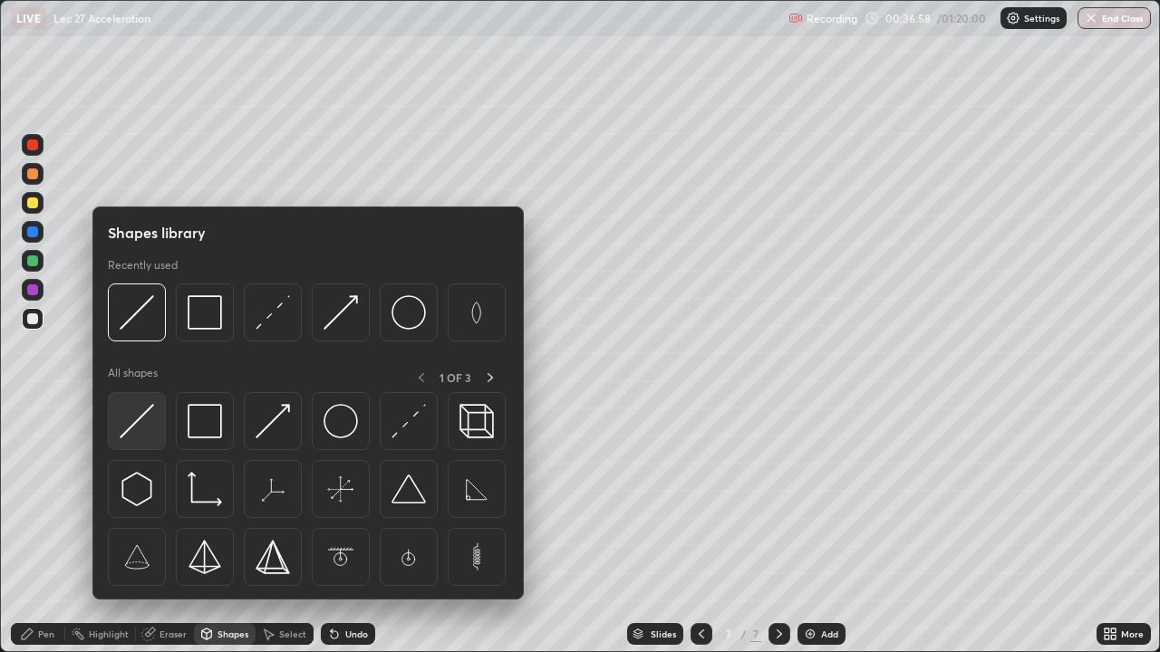
click at [146, 414] on img at bounding box center [137, 421] width 34 height 34
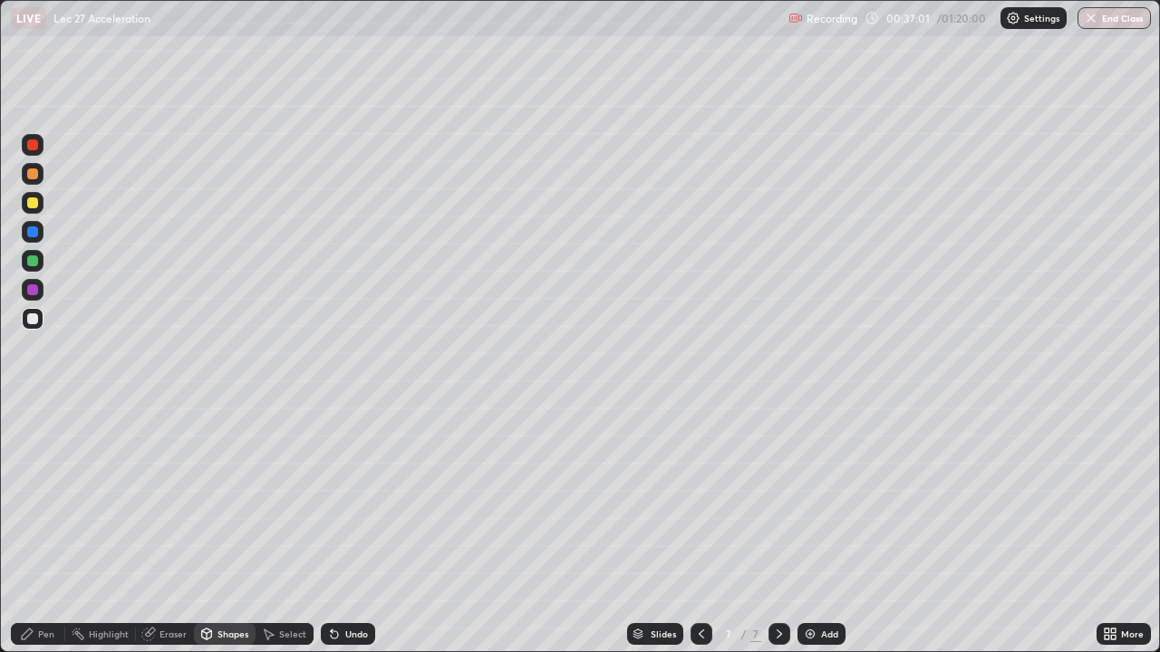
click at [48, 529] on div "Pen" at bounding box center [46, 634] width 16 height 9
click at [354, 529] on div "Undo" at bounding box center [348, 634] width 54 height 22
click at [227, 529] on div "Shapes" at bounding box center [232, 634] width 31 height 9
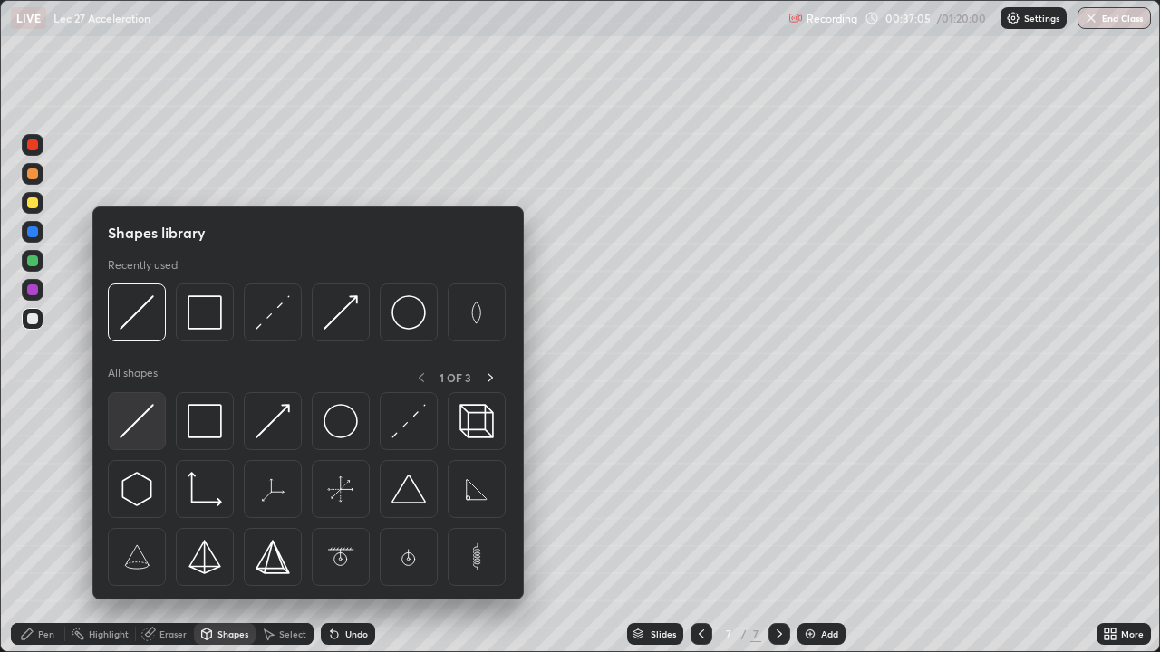
click at [135, 424] on img at bounding box center [137, 421] width 34 height 34
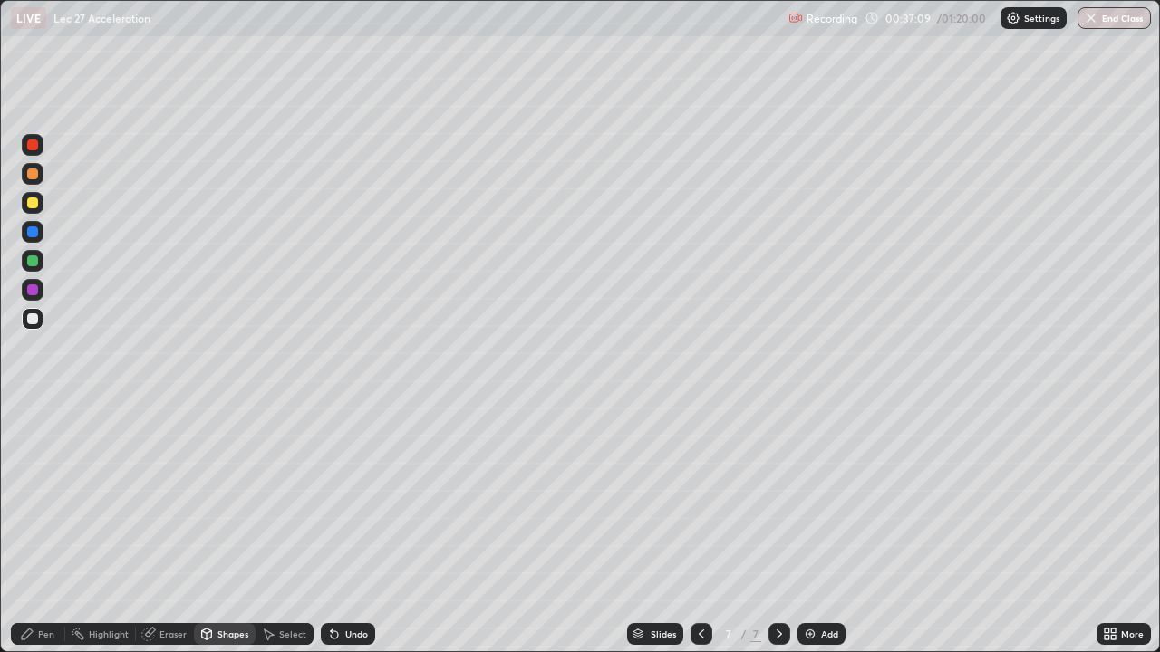
click at [42, 529] on div "Pen" at bounding box center [46, 634] width 16 height 9
click at [225, 529] on div "Shapes" at bounding box center [232, 634] width 31 height 9
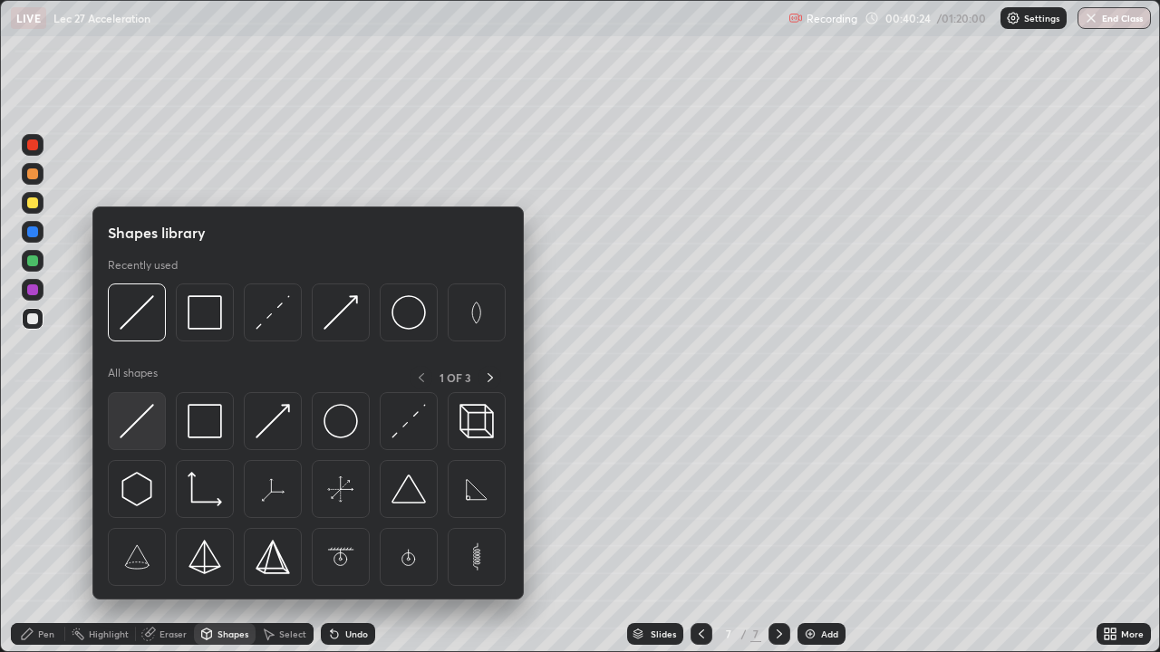
click at [138, 428] on img at bounding box center [137, 421] width 34 height 34
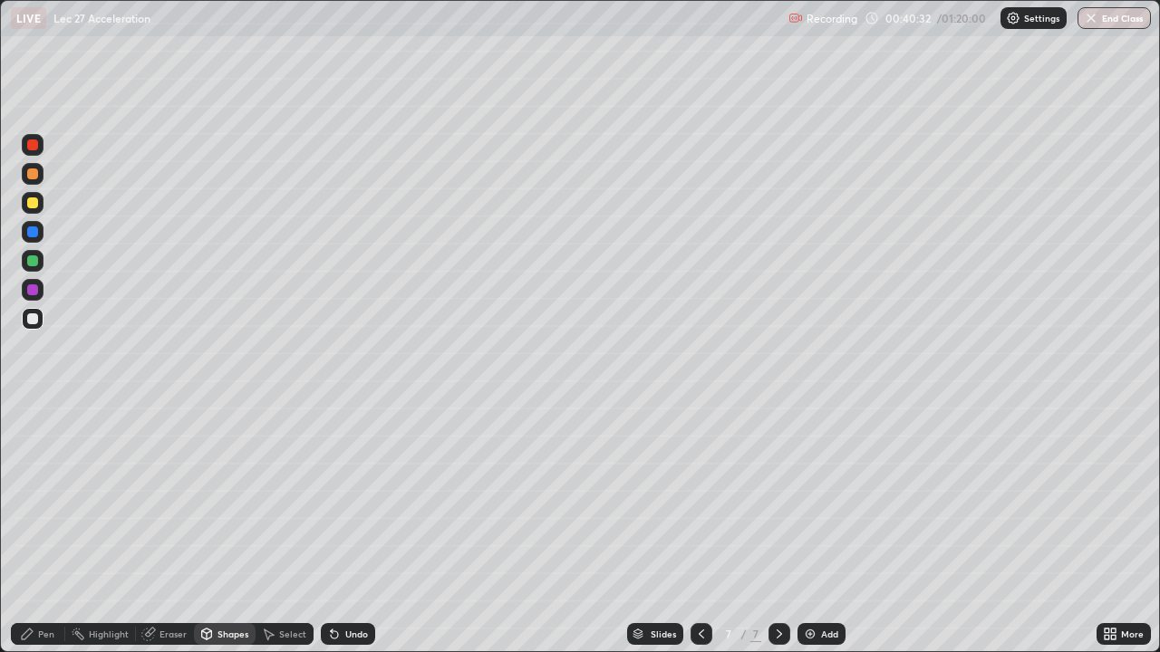
click at [53, 529] on div "Pen" at bounding box center [46, 634] width 16 height 9
click at [817, 529] on div "Add" at bounding box center [821, 634] width 48 height 22
click at [34, 180] on div at bounding box center [33, 174] width 22 height 22
click at [34, 174] on div at bounding box center [32, 174] width 11 height 11
click at [32, 147] on div at bounding box center [32, 145] width 11 height 11
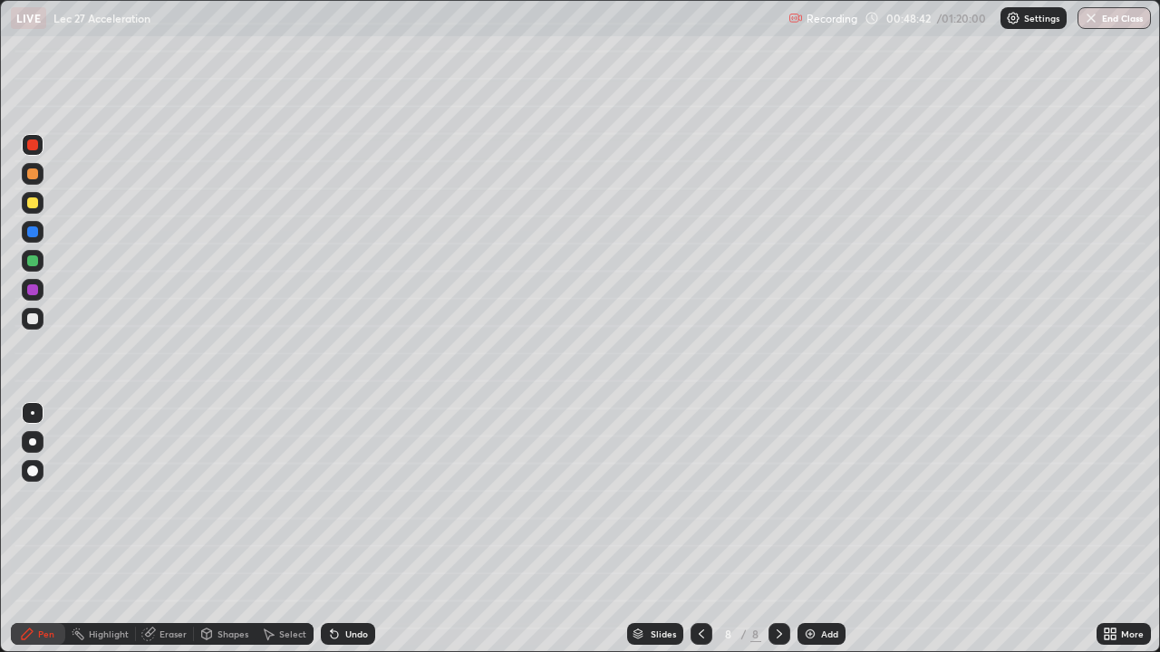
click at [218, 529] on div "Shapes" at bounding box center [232, 634] width 31 height 9
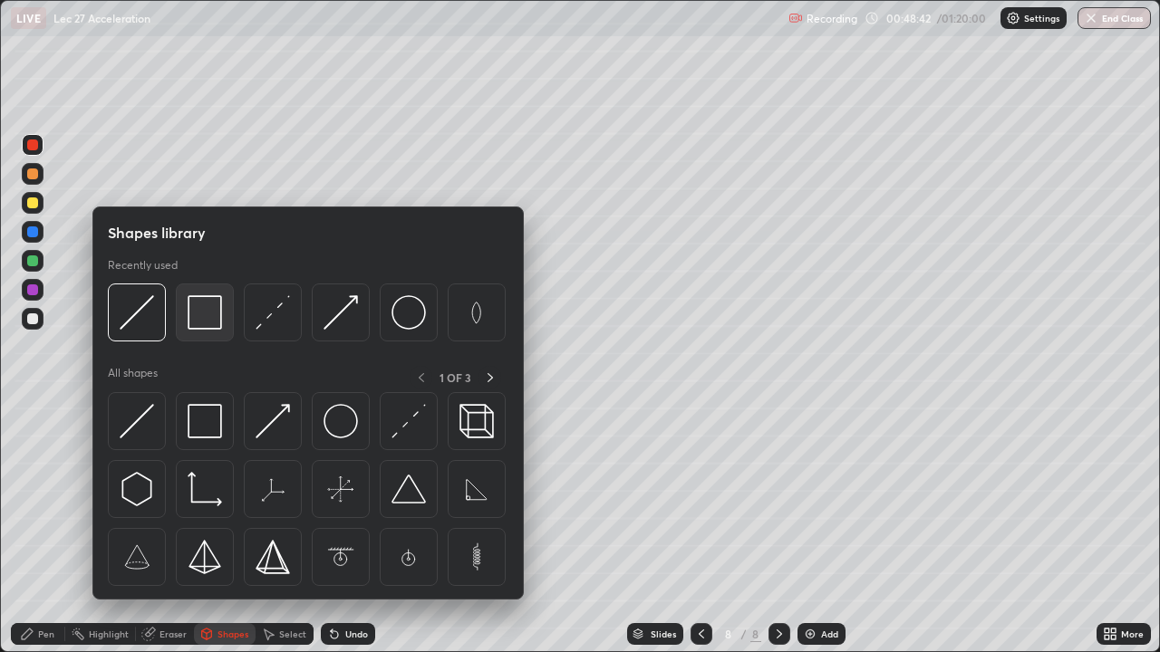
click at [199, 326] on img at bounding box center [205, 312] width 34 height 34
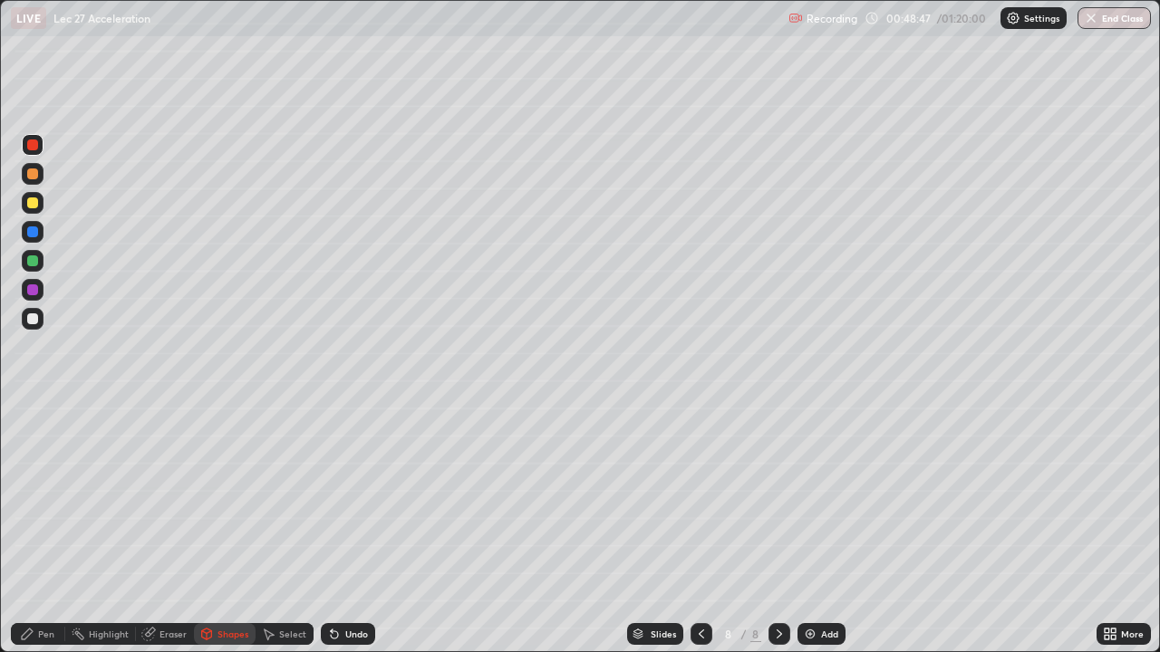
click at [43, 529] on div "Pen" at bounding box center [46, 634] width 16 height 9
click at [228, 529] on div "Shapes" at bounding box center [232, 634] width 31 height 9
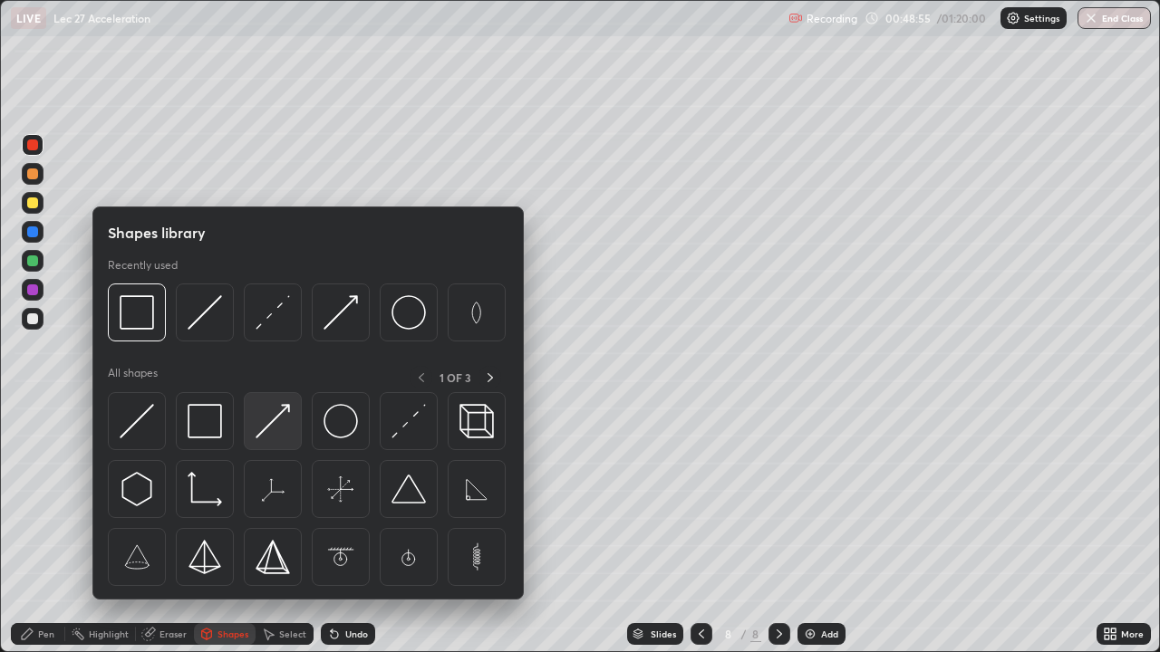
click at [275, 420] on img at bounding box center [273, 421] width 34 height 34
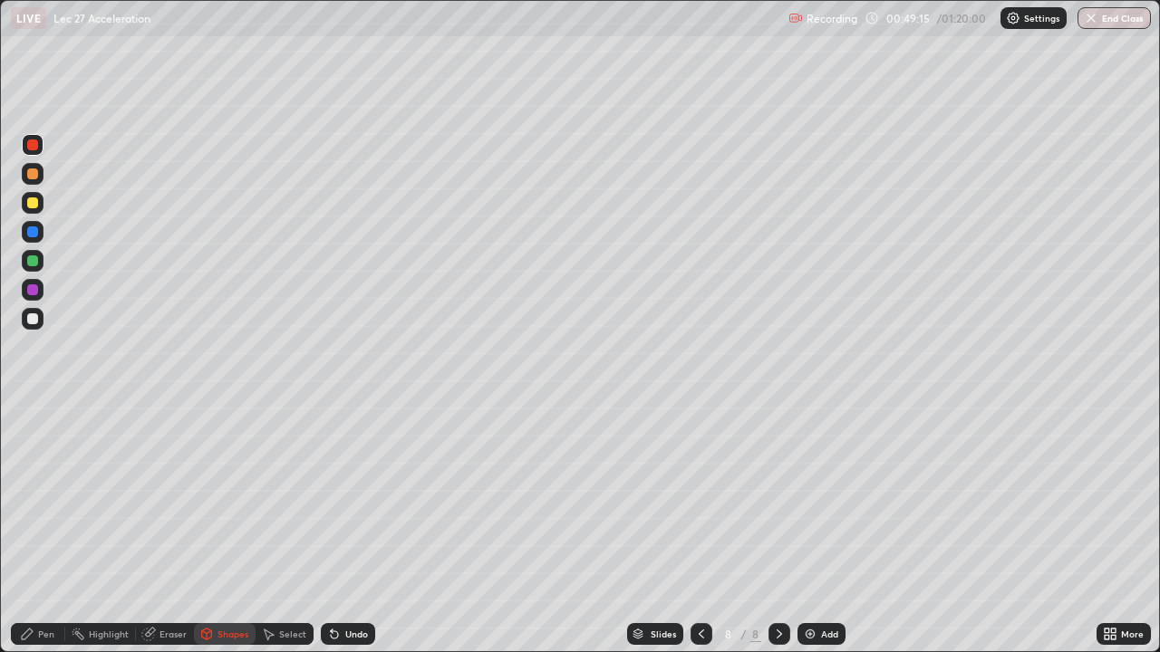
click at [37, 529] on div "Pen" at bounding box center [38, 634] width 54 height 22
click at [34, 264] on div at bounding box center [32, 261] width 11 height 11
click at [227, 529] on div "Shapes" at bounding box center [232, 634] width 31 height 9
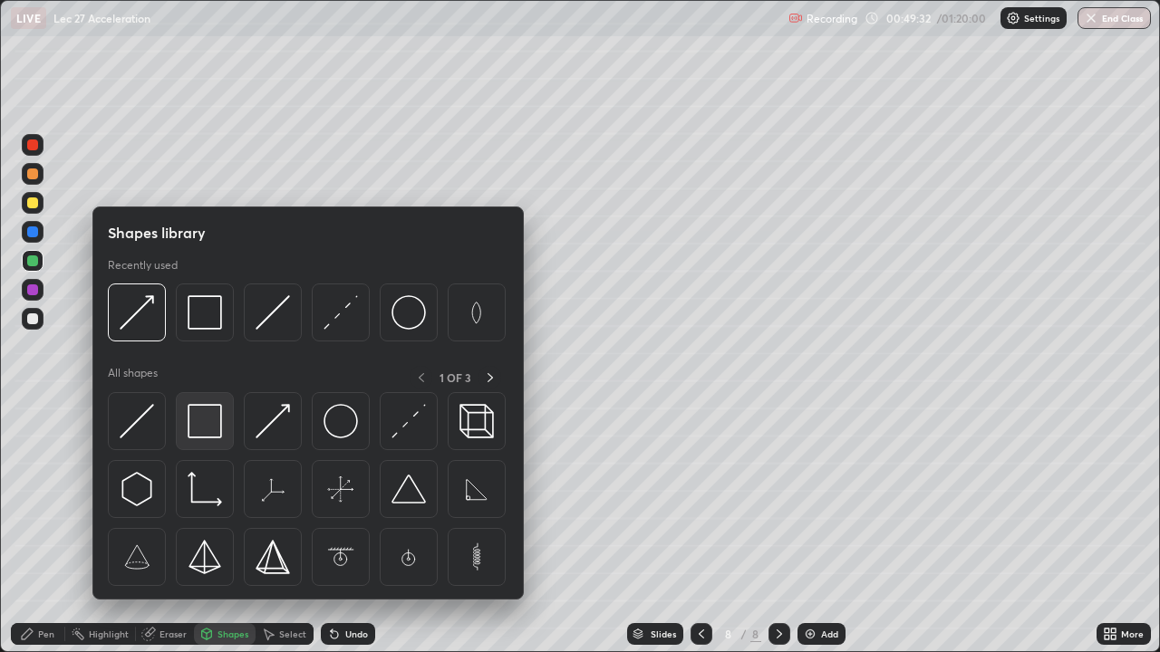
click at [208, 433] on img at bounding box center [205, 421] width 34 height 34
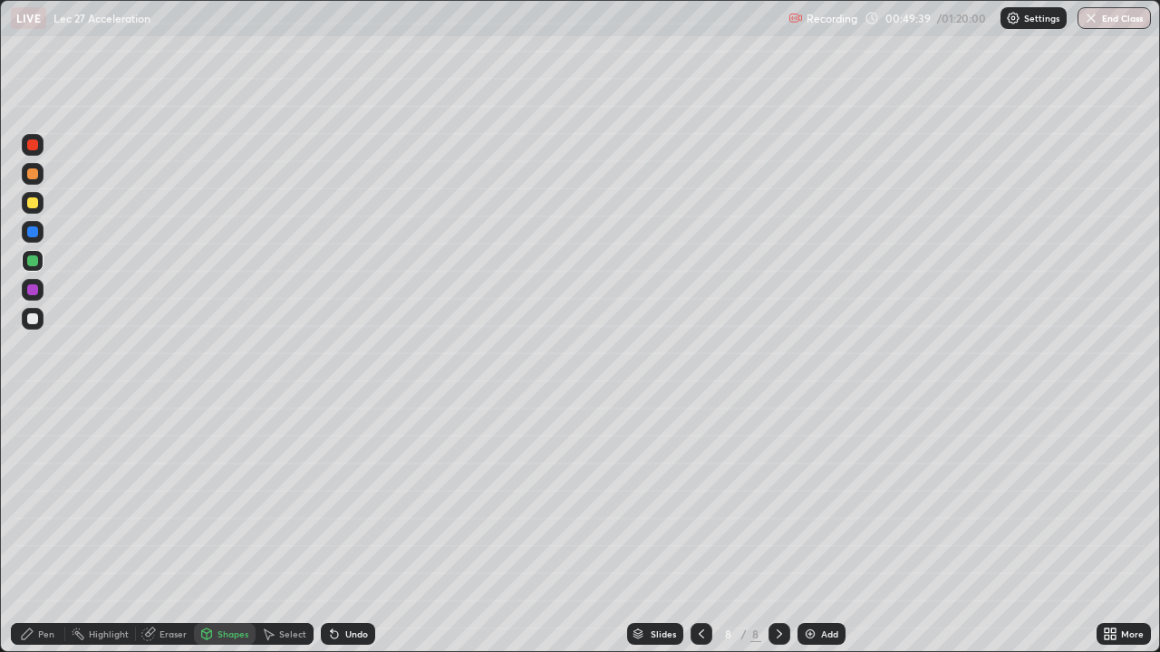
click at [340, 529] on div "Undo" at bounding box center [348, 634] width 54 height 22
click at [49, 529] on div "Pen" at bounding box center [46, 634] width 16 height 9
click at [817, 529] on div "Add" at bounding box center [821, 634] width 48 height 22
click at [212, 529] on icon at bounding box center [206, 634] width 14 height 14
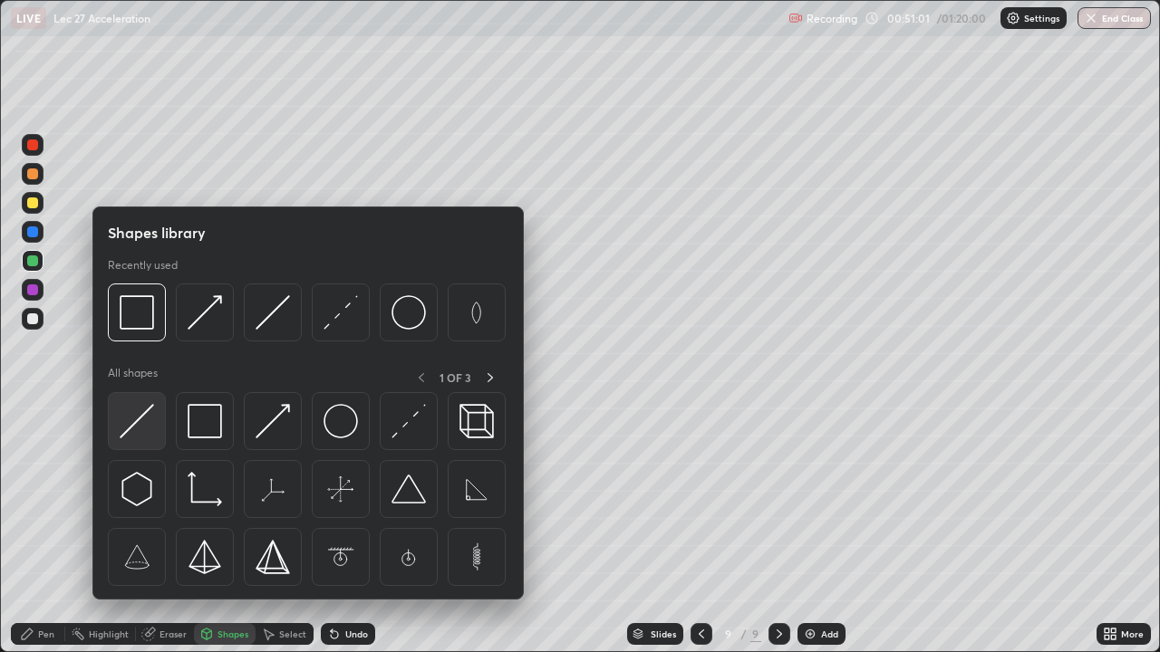
click at [133, 422] on img at bounding box center [137, 421] width 34 height 34
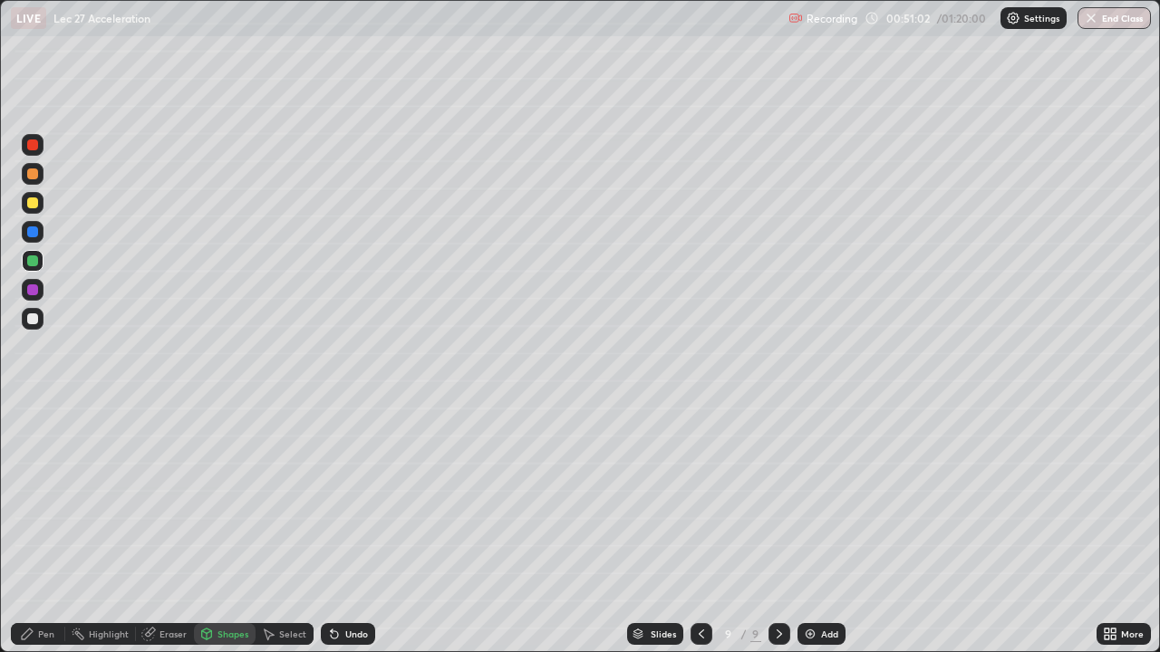
click at [698, 529] on icon at bounding box center [701, 634] width 14 height 14
click at [821, 529] on div "Add" at bounding box center [829, 634] width 17 height 9
click at [237, 529] on div "Shapes" at bounding box center [232, 634] width 31 height 9
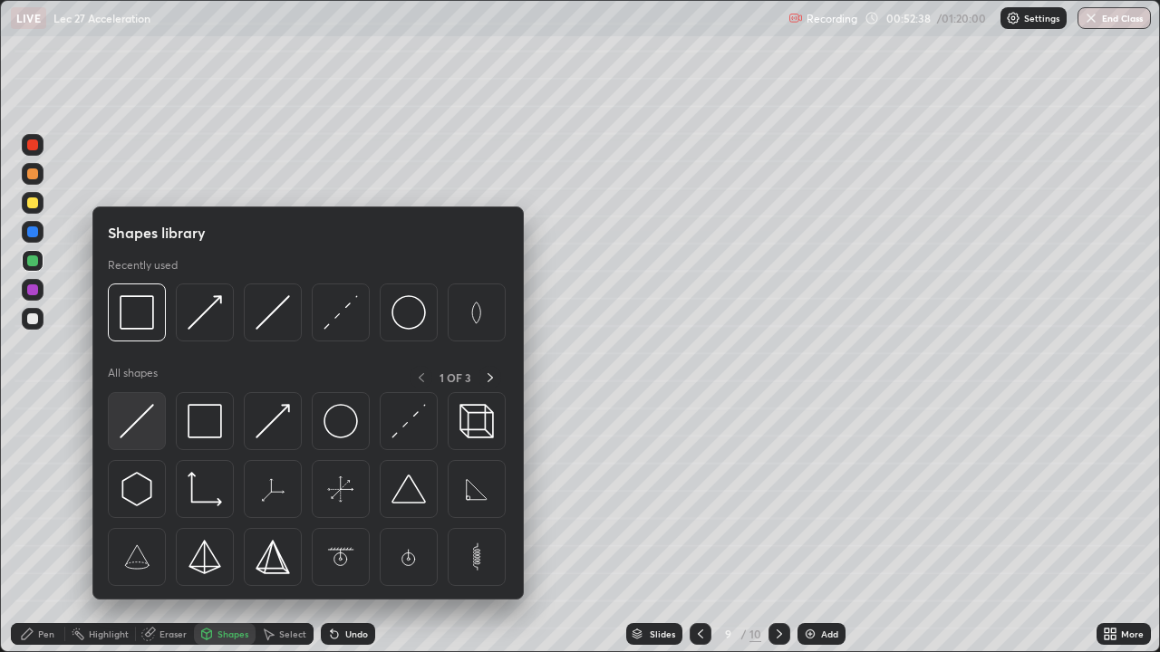
click at [134, 428] on img at bounding box center [137, 421] width 34 height 34
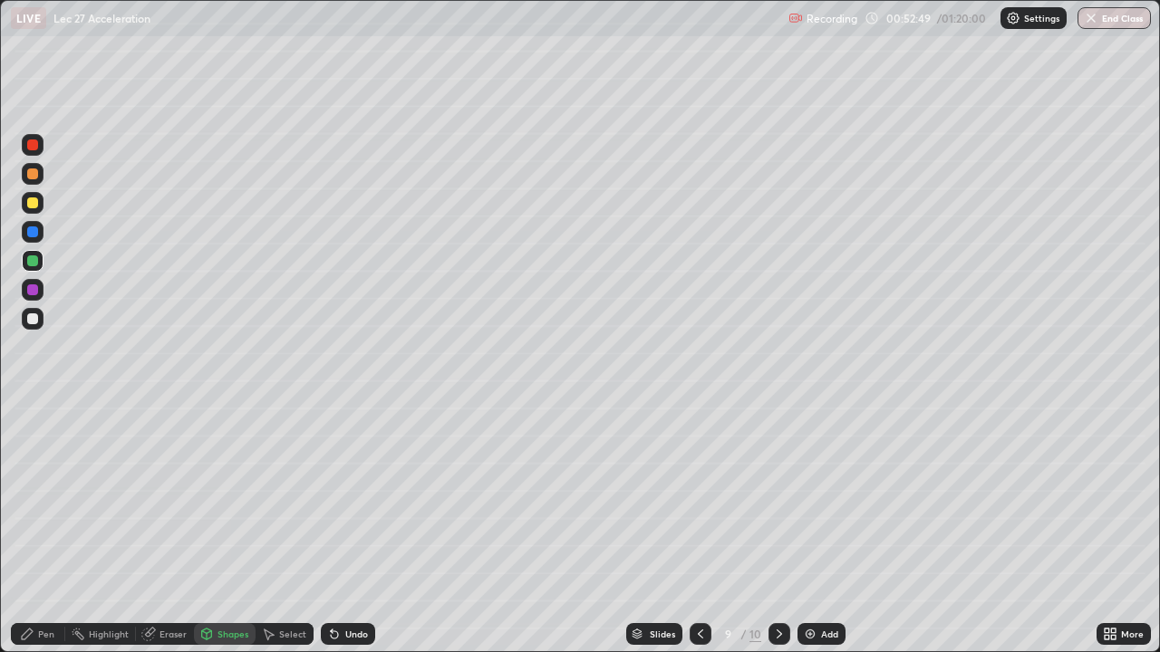
click at [43, 529] on div "Pen" at bounding box center [46, 634] width 16 height 9
click at [35, 203] on div at bounding box center [32, 203] width 11 height 11
click at [27, 206] on div at bounding box center [32, 203] width 11 height 11
click at [0, 126] on div "Setting up your live class" at bounding box center [580, 326] width 1160 height 652
click at [0, 109] on div "Setting up your live class" at bounding box center [580, 326] width 1160 height 652
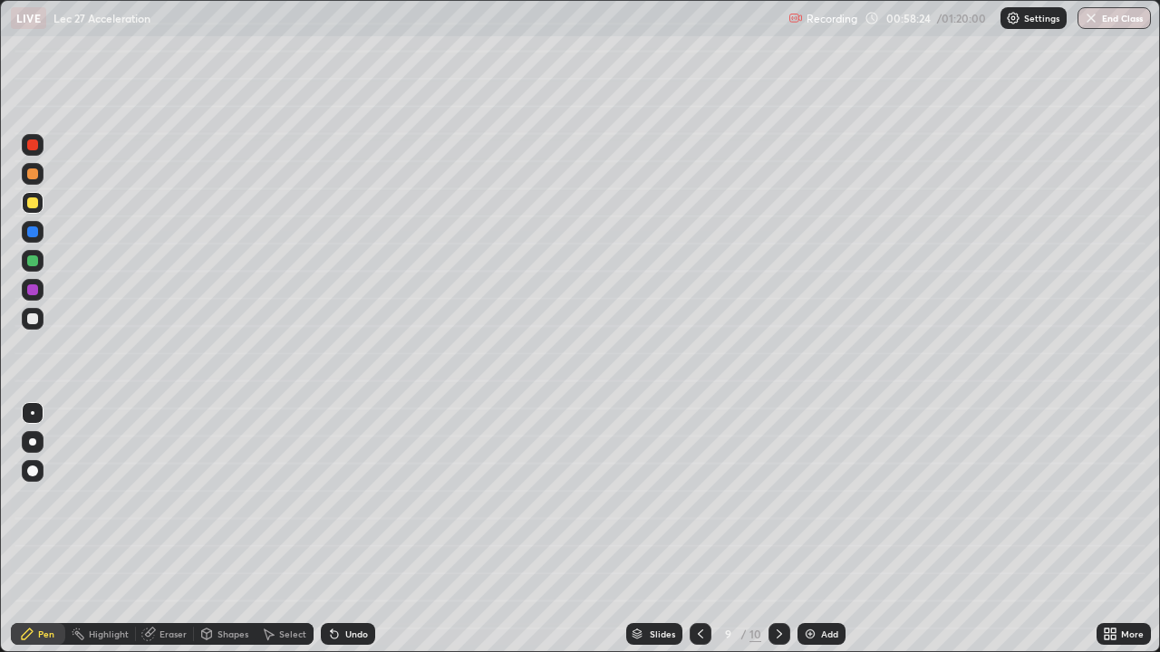
click at [365, 529] on div "Undo" at bounding box center [348, 634] width 54 height 22
click at [816, 529] on div "Add" at bounding box center [821, 634] width 48 height 22
click at [213, 529] on div "Shapes" at bounding box center [225, 634] width 62 height 22
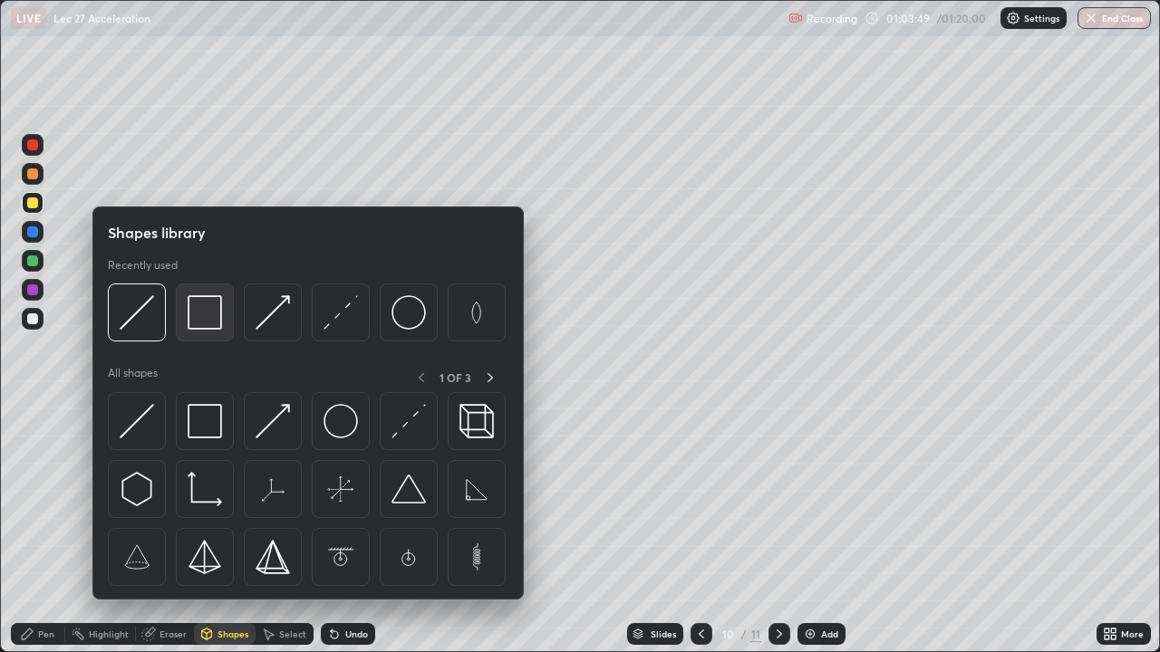
click at [200, 323] on img at bounding box center [205, 312] width 34 height 34
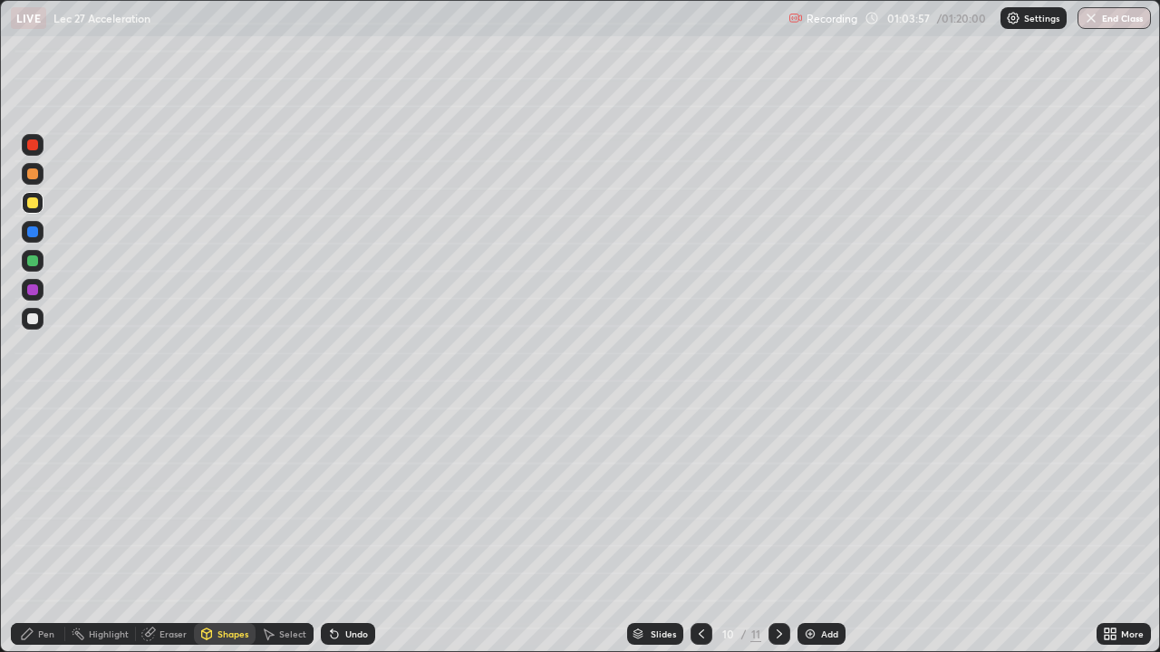
click at [49, 529] on div "Pen" at bounding box center [46, 634] width 16 height 9
click at [35, 322] on div at bounding box center [32, 319] width 11 height 11
click at [217, 529] on div "Shapes" at bounding box center [232, 634] width 31 height 9
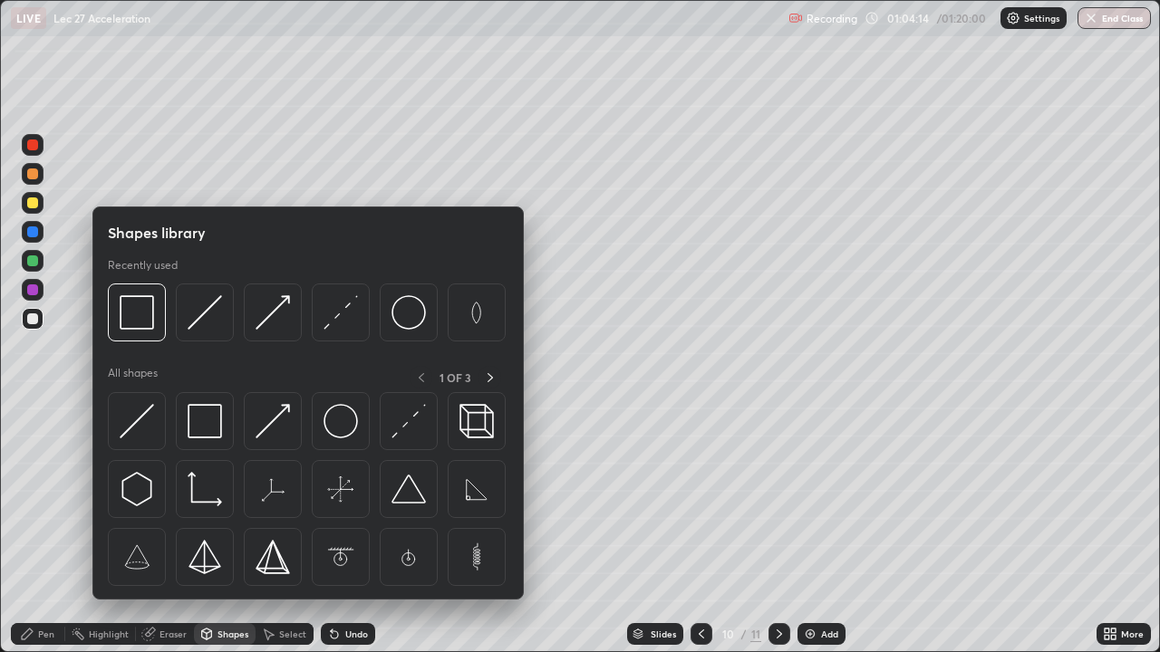
click at [36, 204] on div at bounding box center [32, 203] width 11 height 11
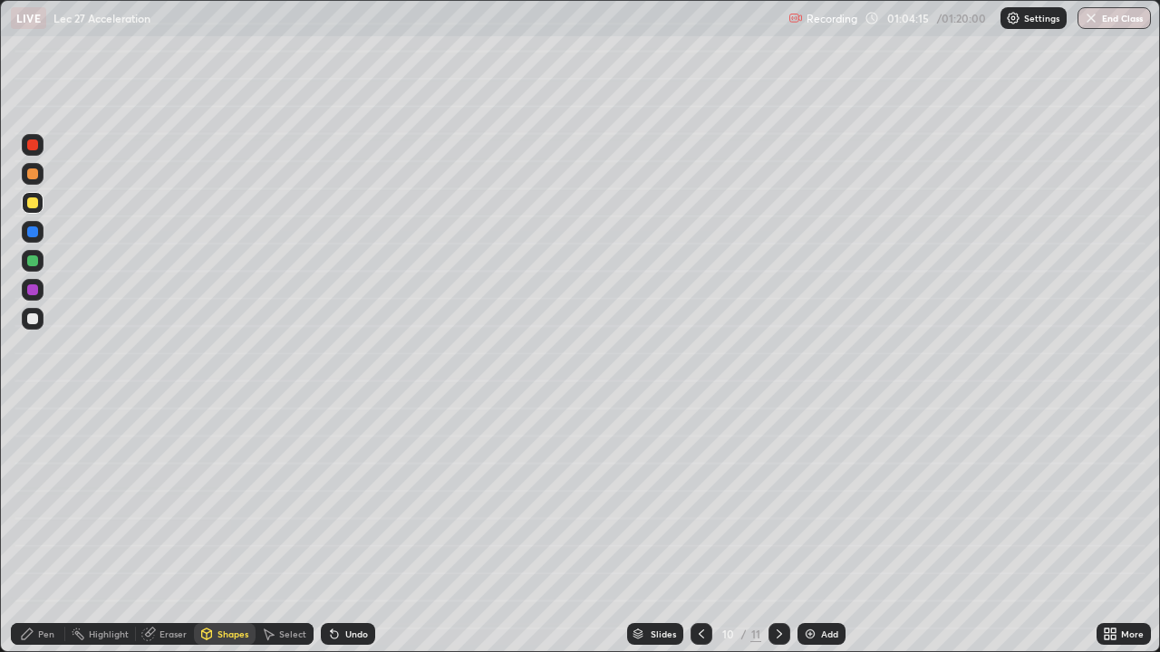
click at [217, 529] on div "Shapes" at bounding box center [232, 634] width 31 height 9
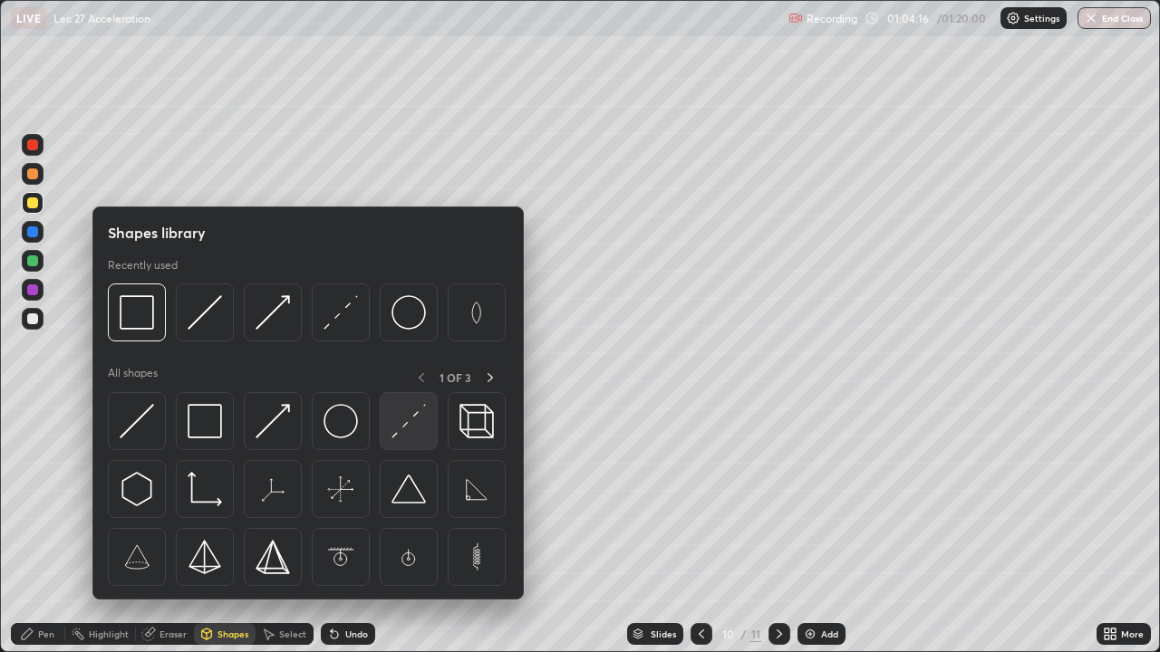
click at [400, 421] on img at bounding box center [408, 421] width 34 height 34
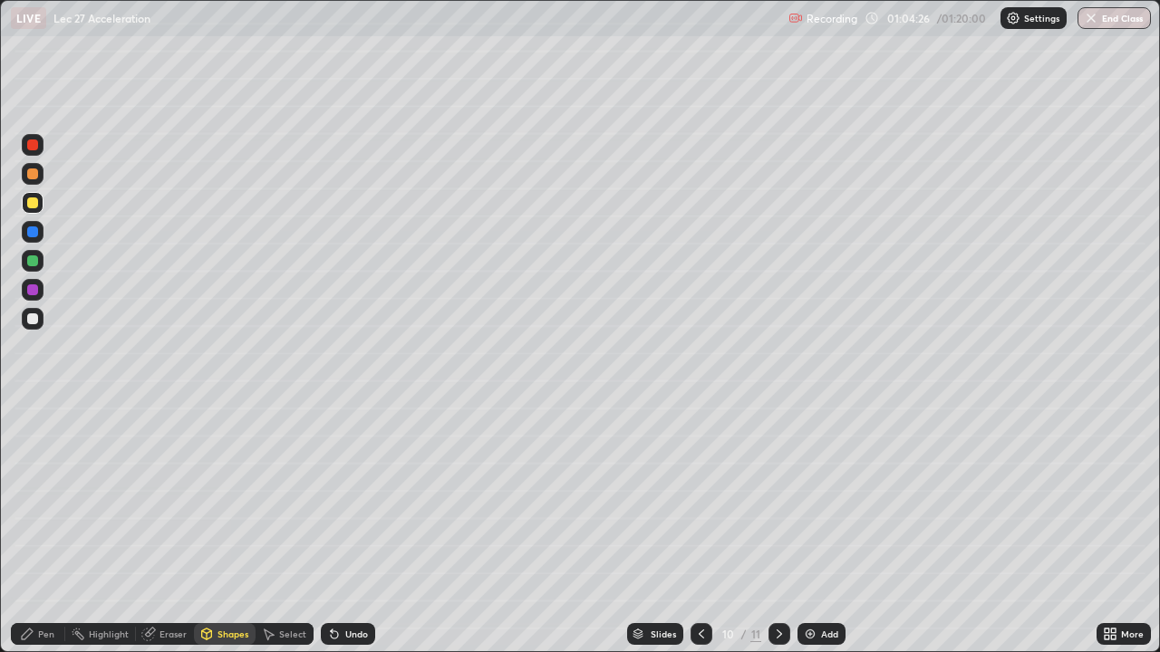
click at [51, 529] on div "Pen" at bounding box center [46, 634] width 16 height 9
click at [32, 175] on div at bounding box center [32, 174] width 11 height 11
click at [812, 529] on img at bounding box center [810, 634] width 14 height 14
click at [227, 529] on div "Shapes" at bounding box center [232, 634] width 31 height 9
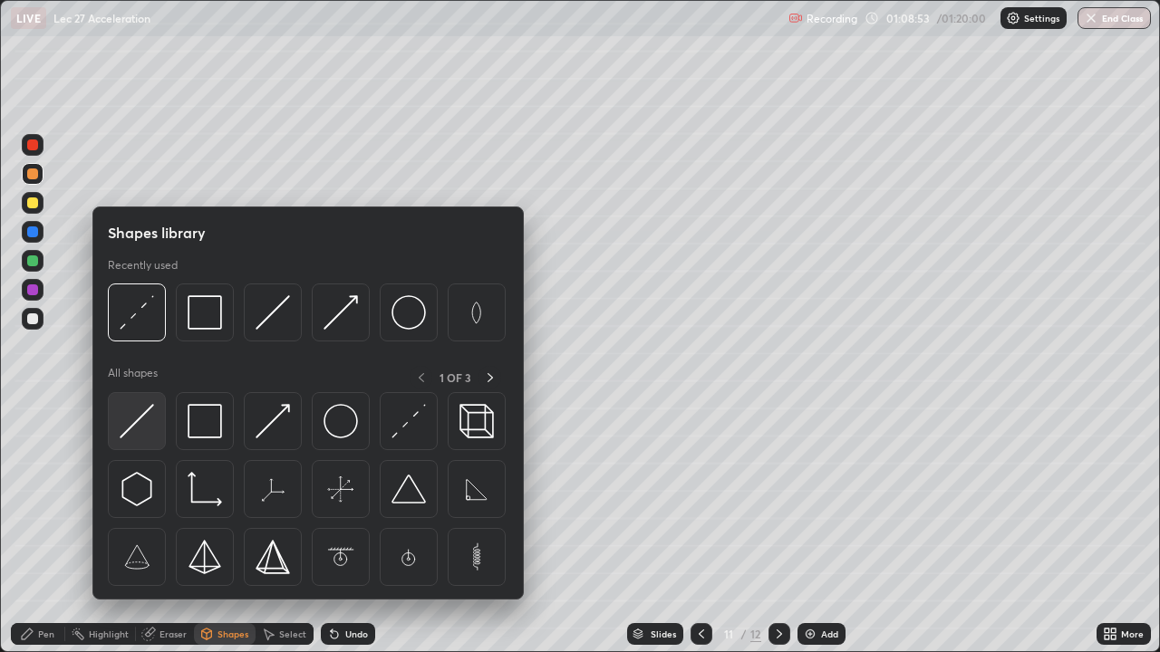
click at [132, 423] on img at bounding box center [137, 421] width 34 height 34
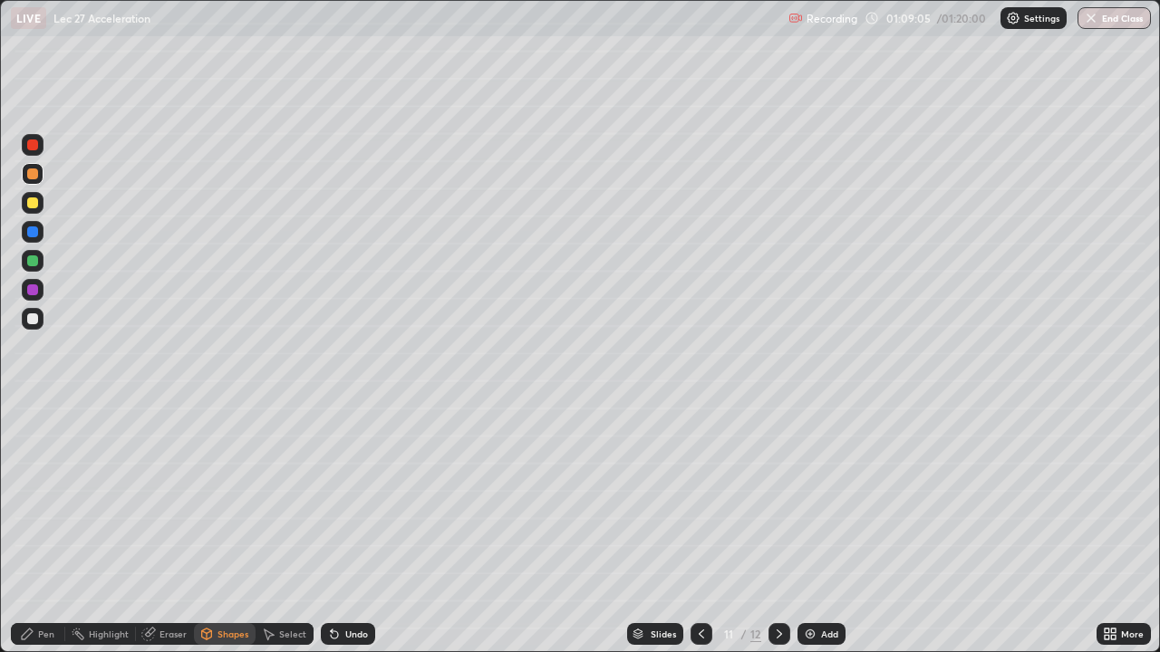
click at [229, 529] on div "Shapes" at bounding box center [232, 634] width 31 height 9
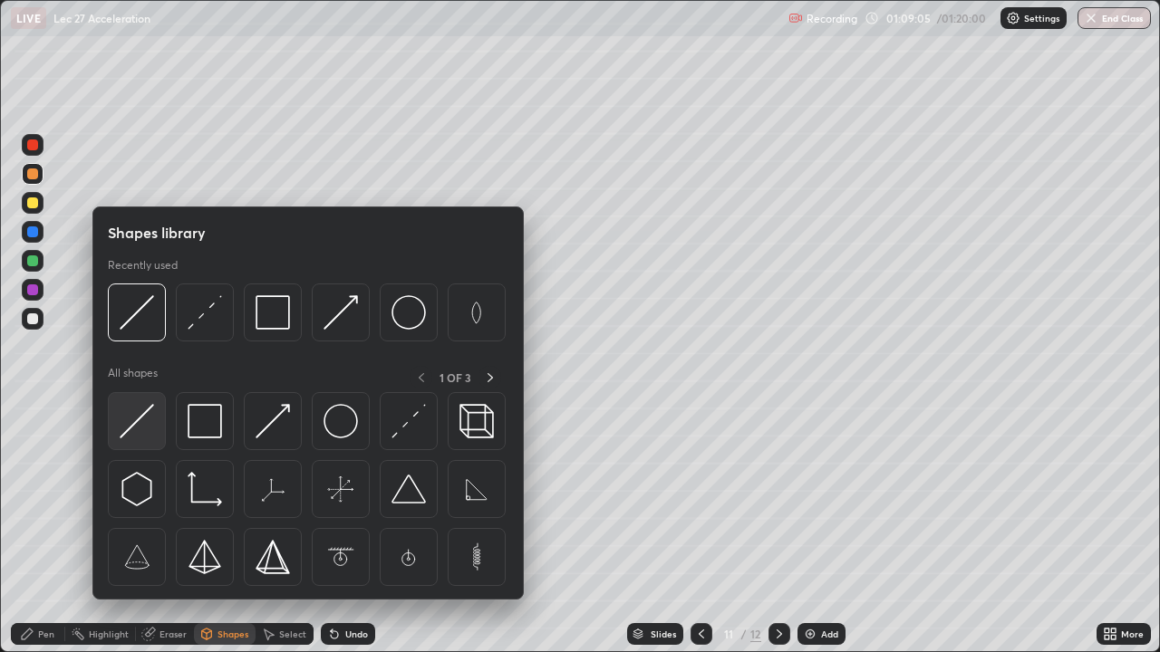
click at [147, 416] on img at bounding box center [137, 421] width 34 height 34
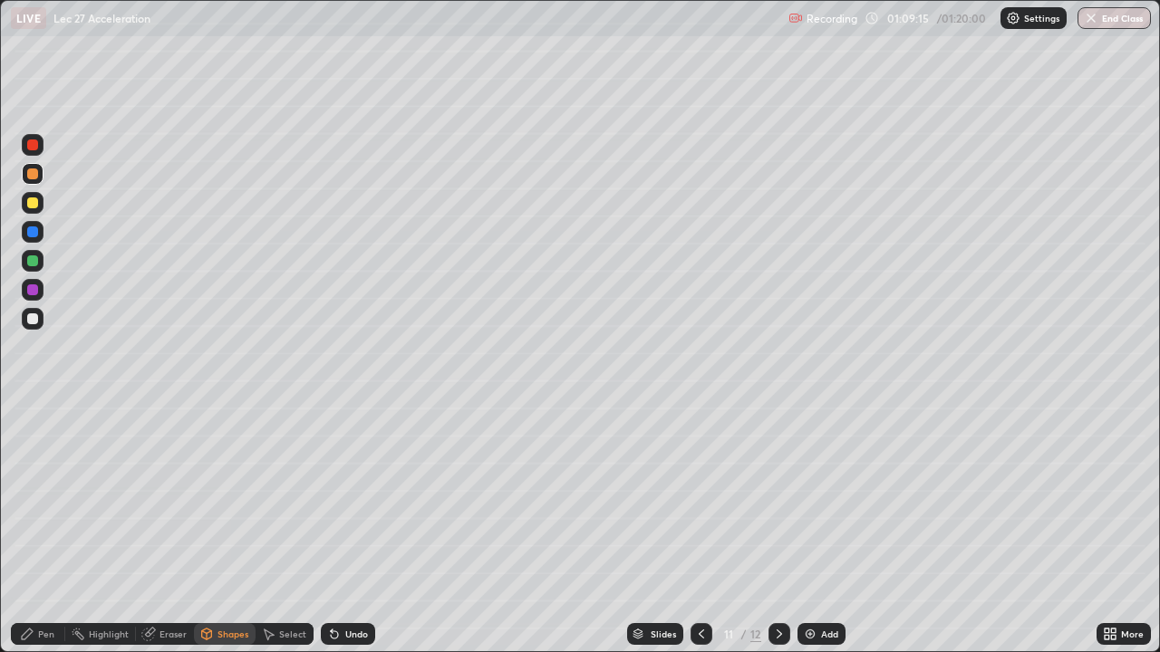
click at [35, 314] on div at bounding box center [32, 319] width 11 height 11
click at [231, 529] on div "Shapes" at bounding box center [232, 634] width 31 height 9
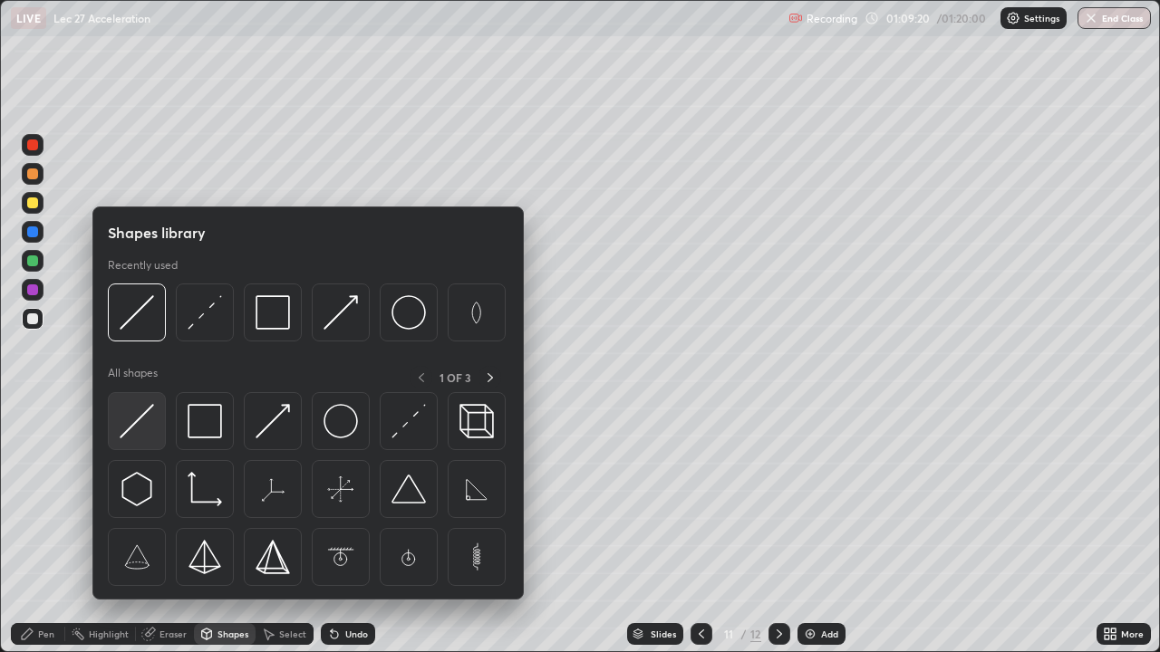
click at [144, 427] on img at bounding box center [137, 421] width 34 height 34
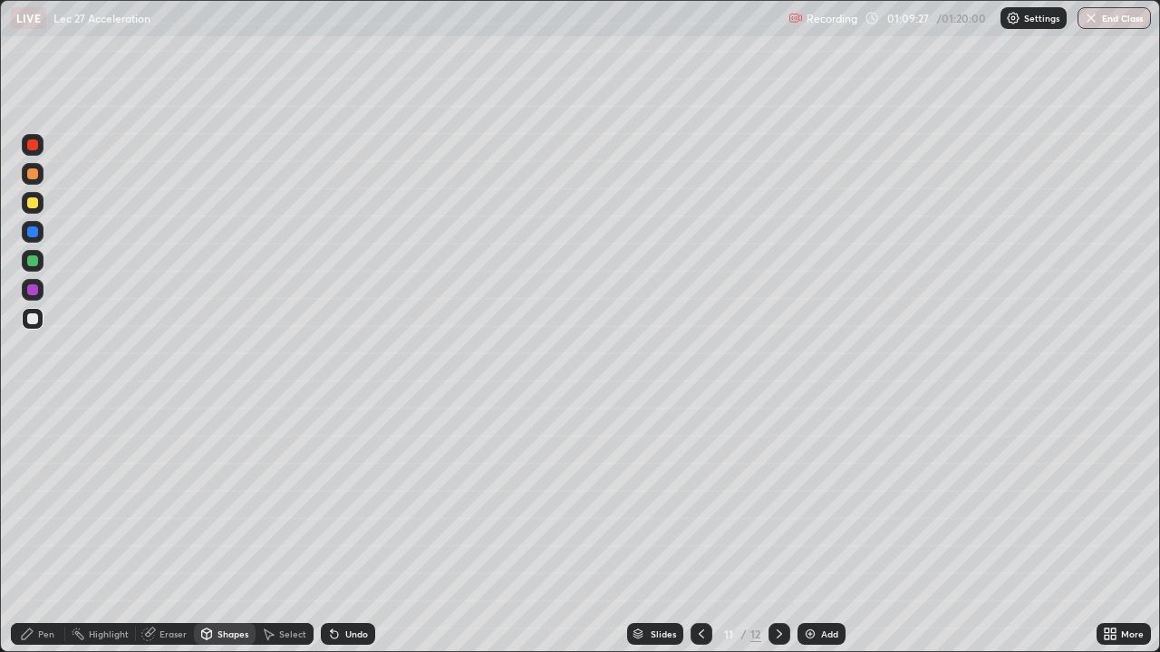
click at [354, 529] on div "Undo" at bounding box center [356, 634] width 23 height 9
click at [173, 529] on div "Eraser" at bounding box center [172, 634] width 27 height 9
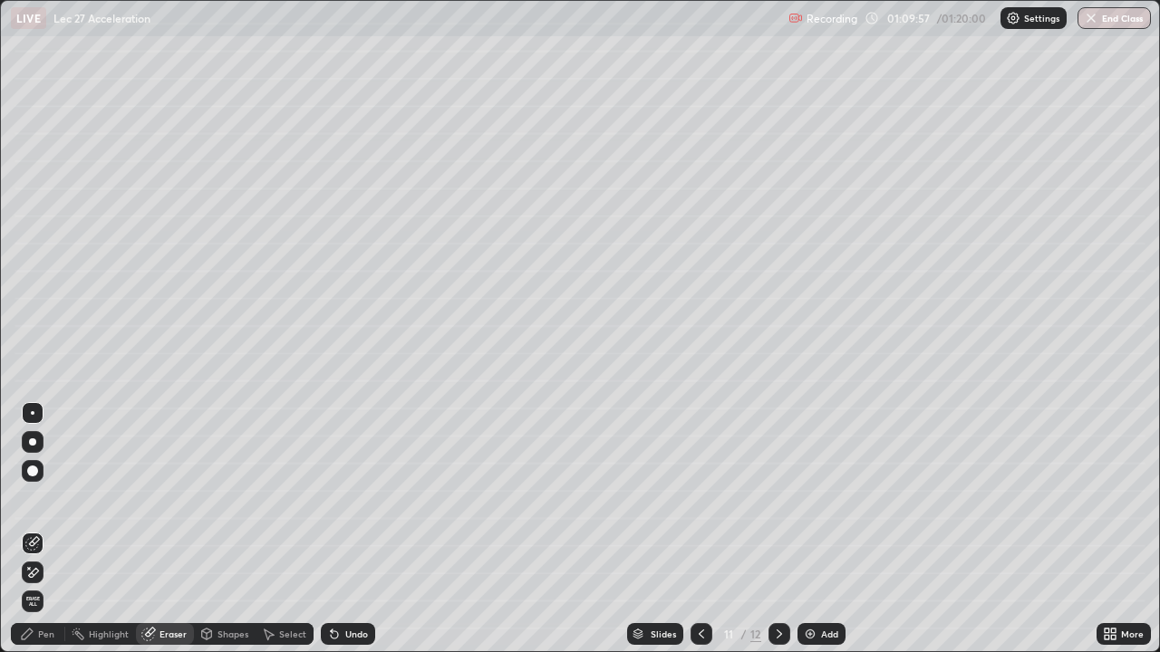
click at [48, 529] on div "Pen" at bounding box center [46, 634] width 16 height 9
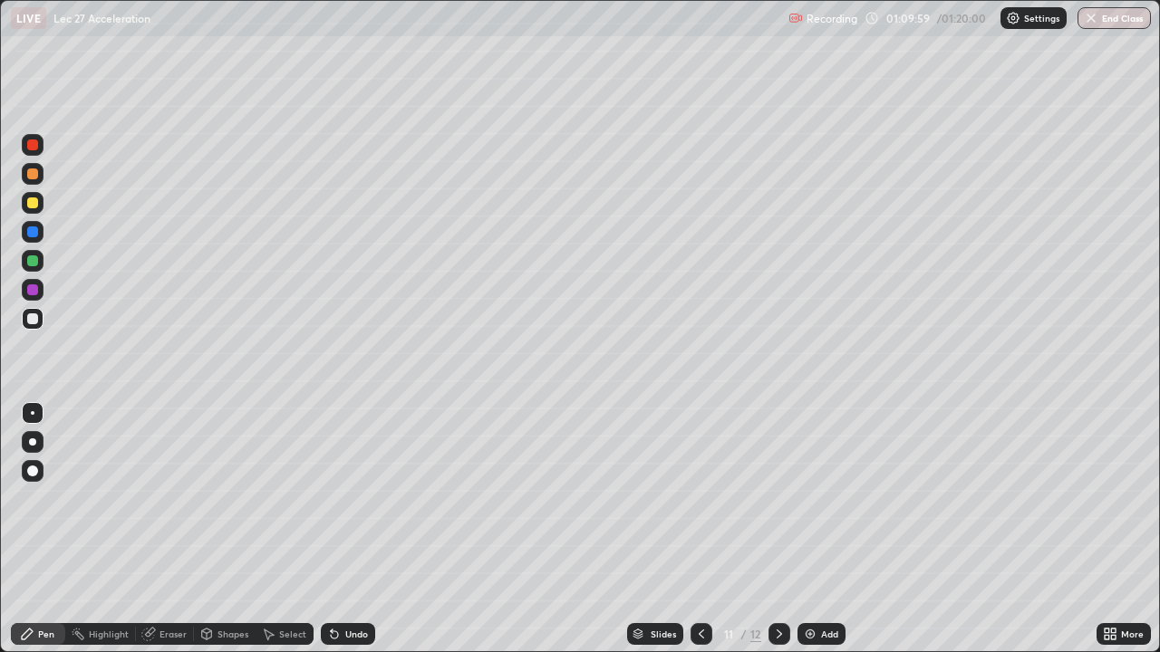
click at [34, 203] on div at bounding box center [32, 203] width 11 height 11
click at [33, 175] on div at bounding box center [32, 174] width 11 height 11
click at [37, 321] on div at bounding box center [32, 319] width 11 height 11
click at [217, 529] on div "Shapes" at bounding box center [232, 634] width 31 height 9
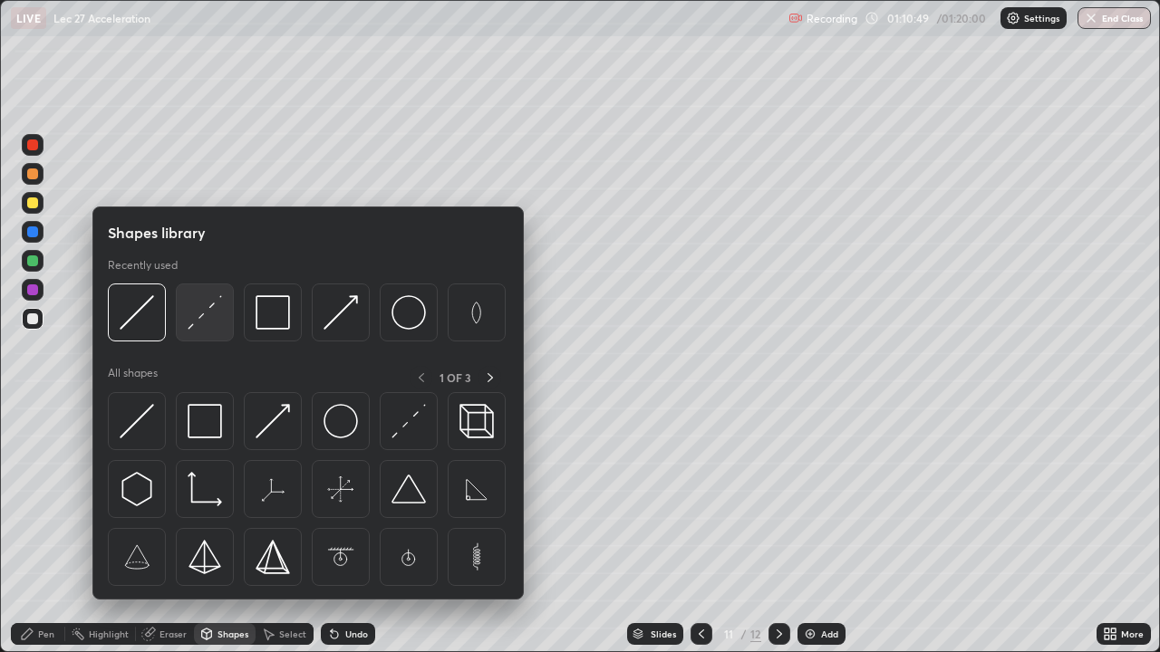
click at [197, 320] on img at bounding box center [205, 312] width 34 height 34
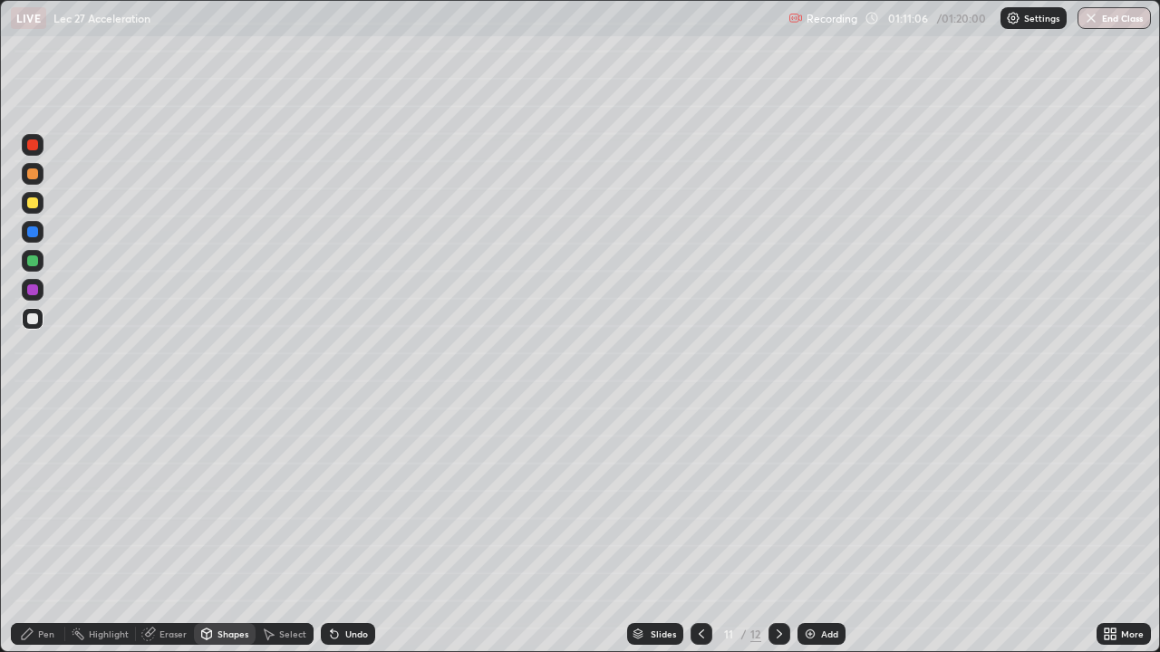
click at [27, 319] on div at bounding box center [32, 319] width 11 height 11
click at [53, 529] on div "Pen" at bounding box center [46, 634] width 16 height 9
click at [35, 324] on div at bounding box center [32, 319] width 11 height 11
click at [1104, 28] on button "End Class" at bounding box center [1113, 18] width 73 height 22
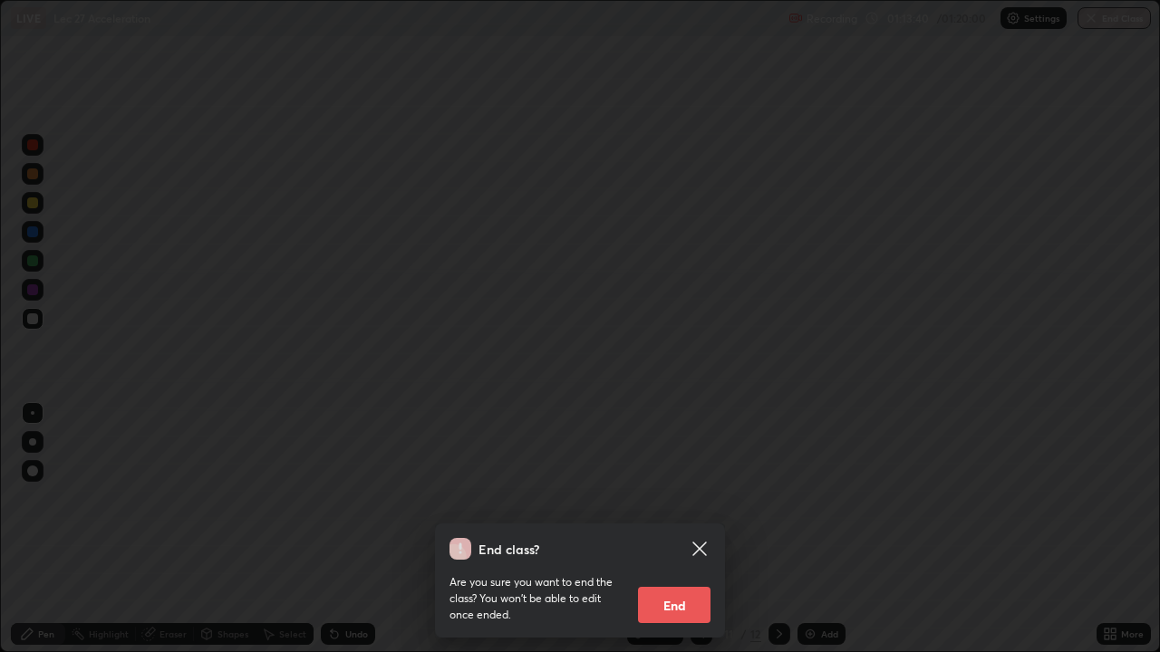
click at [699, 529] on button "End" at bounding box center [674, 605] width 72 height 36
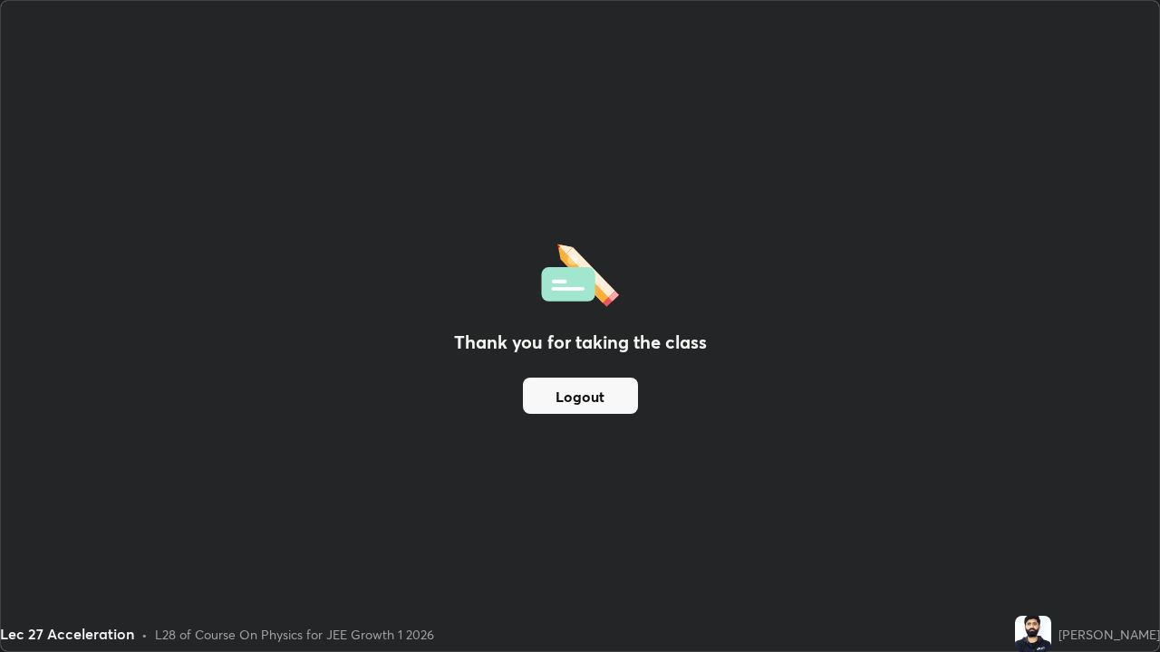
click at [1051, 529] on img at bounding box center [1033, 634] width 36 height 36
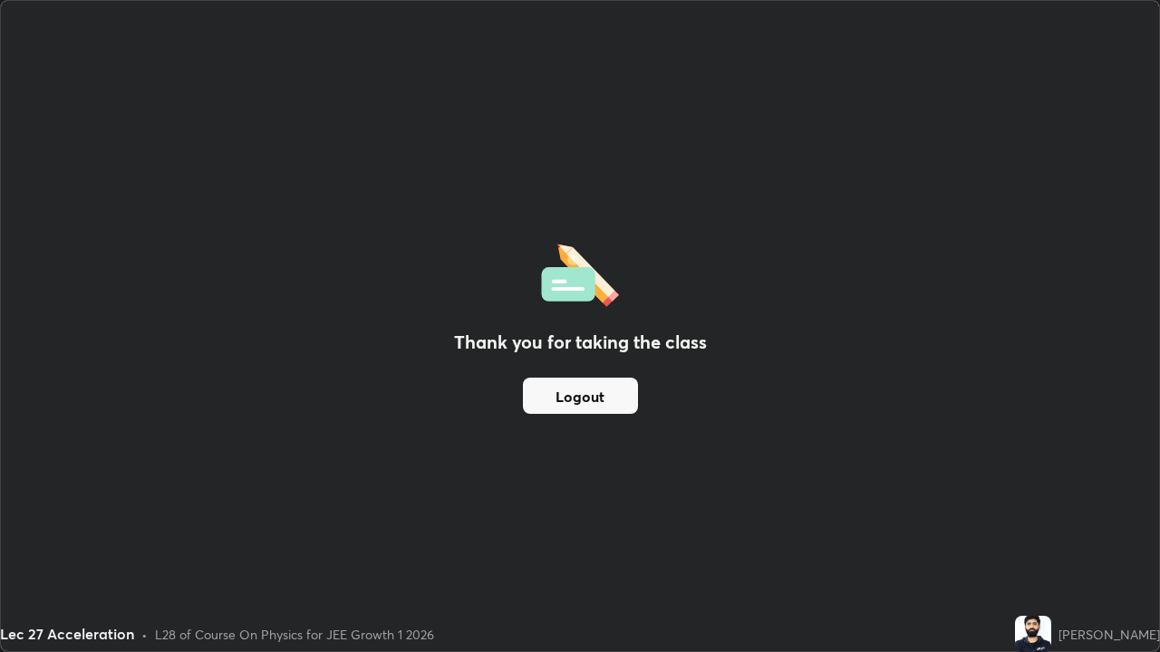
click at [603, 412] on button "Logout" at bounding box center [580, 396] width 115 height 36
click at [584, 394] on button "Logout" at bounding box center [580, 396] width 115 height 36
click at [584, 397] on button "Logout" at bounding box center [580, 396] width 115 height 36
click at [586, 403] on button "Logout" at bounding box center [580, 396] width 115 height 36
click at [742, 362] on div "Thank you for taking the class Logout" at bounding box center [580, 326] width 1158 height 651
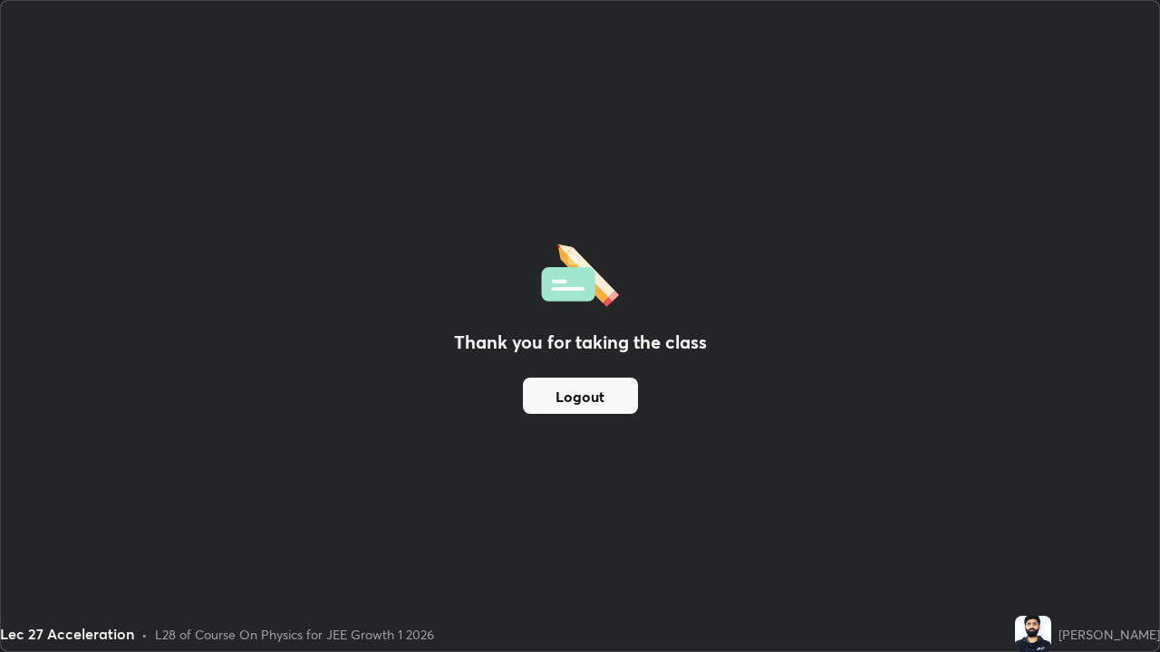
click at [899, 414] on div "Thank you for taking the class Logout" at bounding box center [580, 326] width 1158 height 651
click at [1100, 450] on div "Thank you for taking the class Logout" at bounding box center [580, 326] width 1158 height 651
click at [1087, 397] on div "Thank you for taking the class Logout" at bounding box center [580, 326] width 1158 height 651
